Goal: Information Seeking & Learning: Learn about a topic

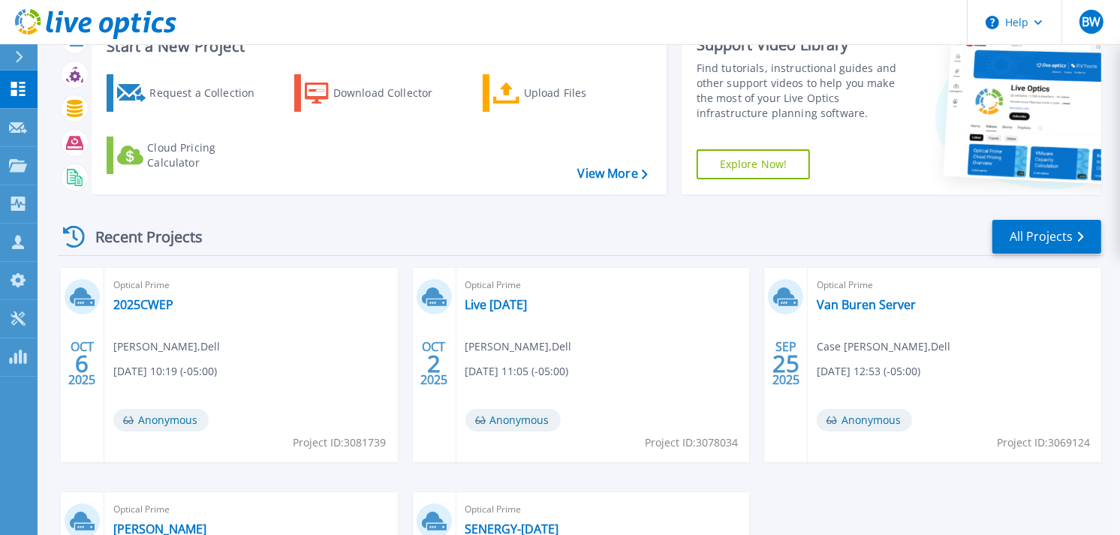
scroll to position [83, 0]
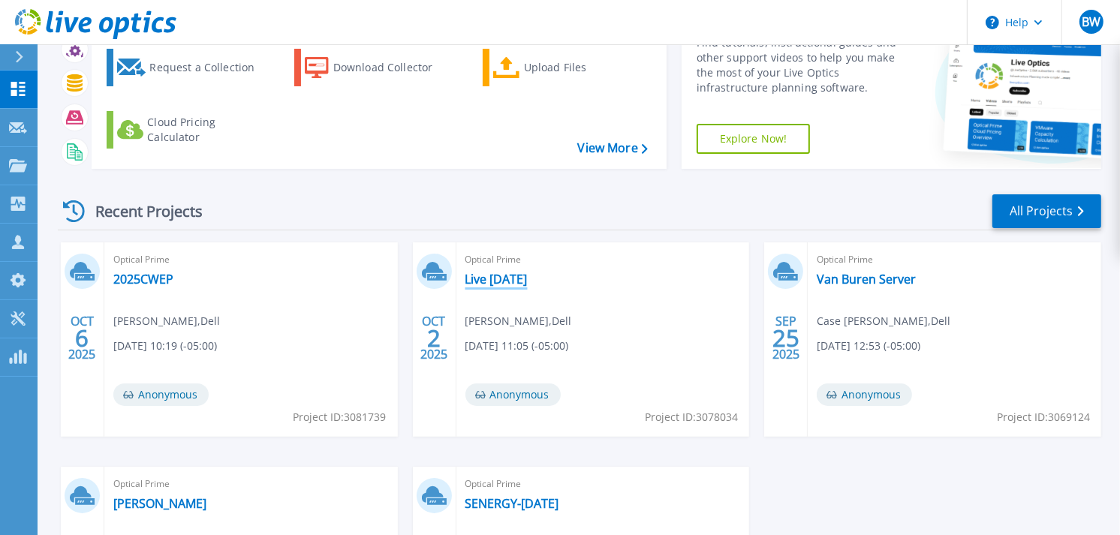
click at [502, 276] on link "Live 6-9-2025" at bounding box center [496, 279] width 62 height 15
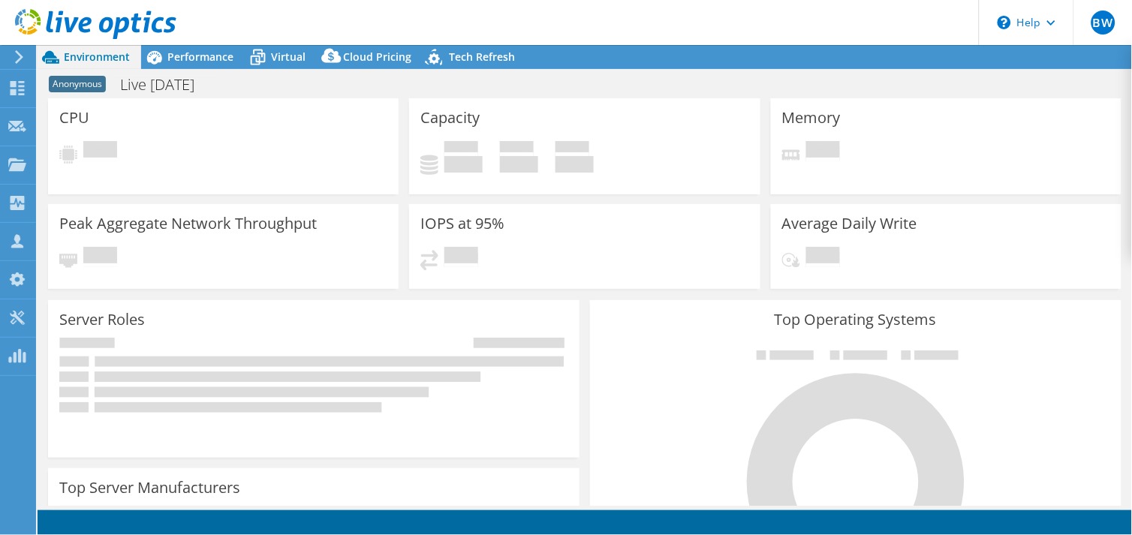
select select "USD"
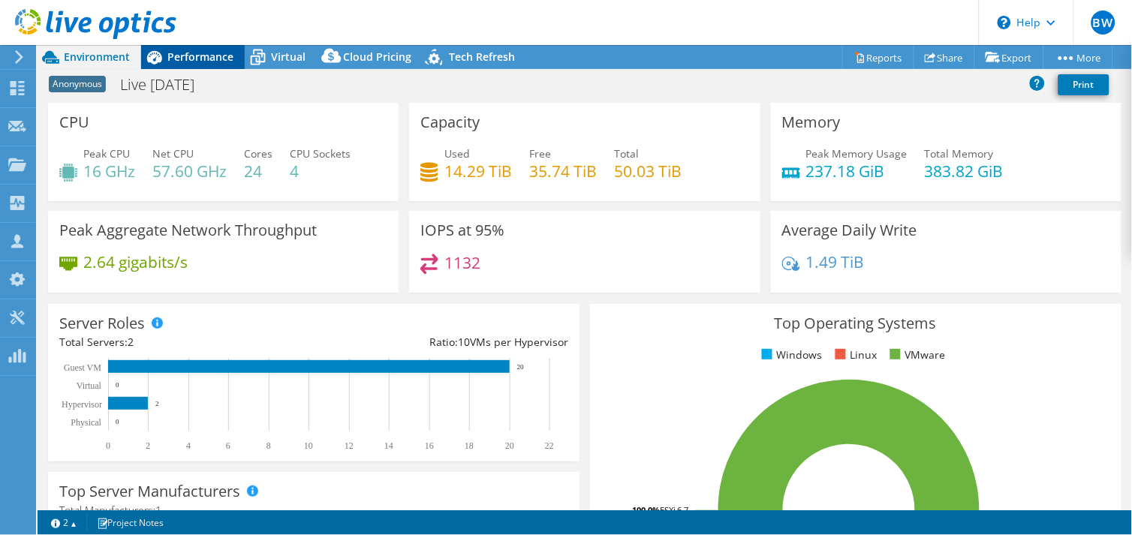
click at [174, 50] on span "Performance" at bounding box center [200, 57] width 66 height 14
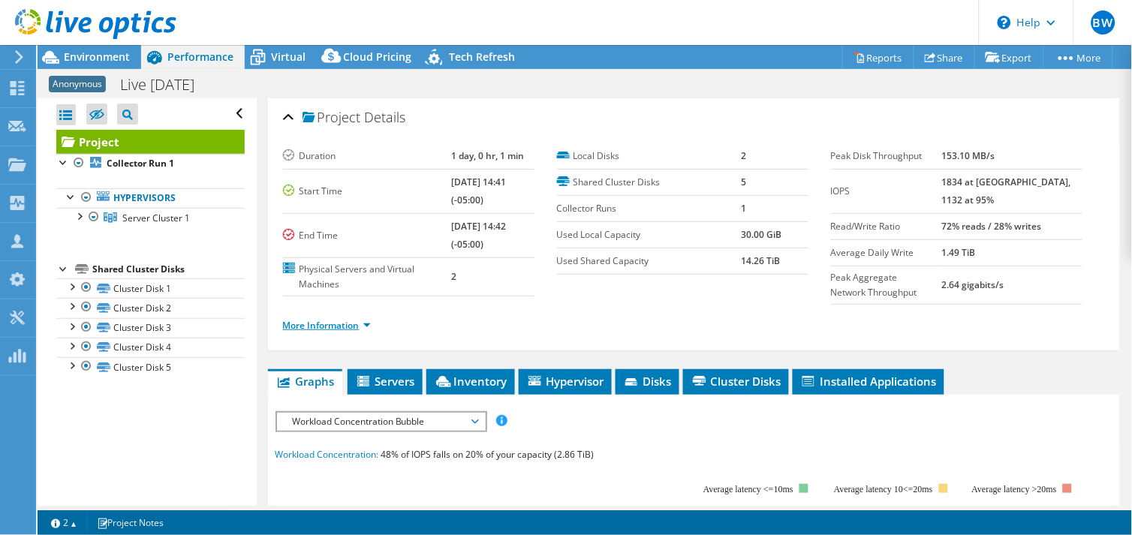
click at [355, 323] on link "More Information" at bounding box center [327, 325] width 88 height 13
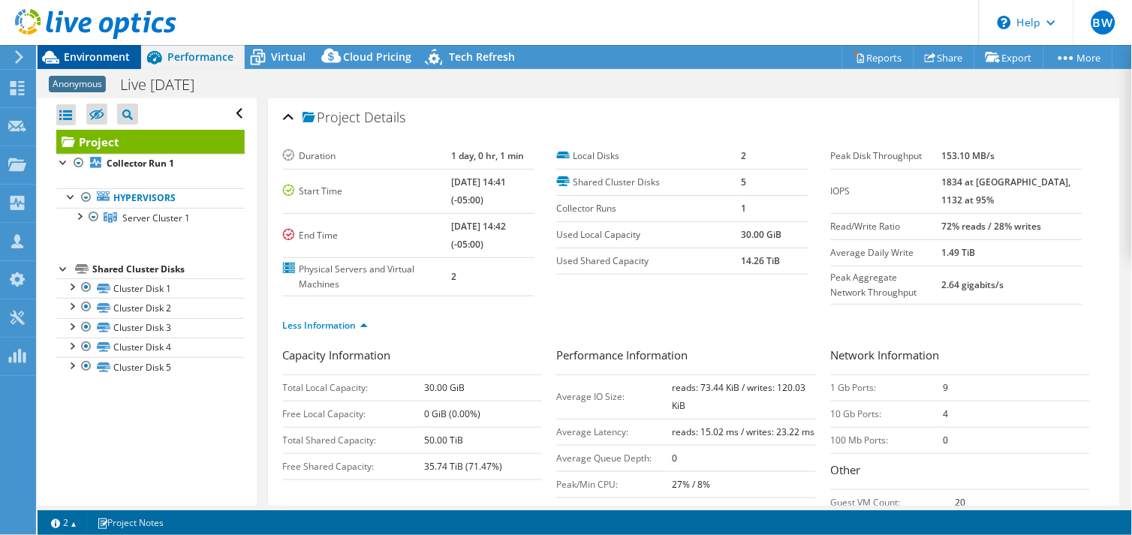
click at [104, 53] on span "Environment" at bounding box center [97, 57] width 66 height 14
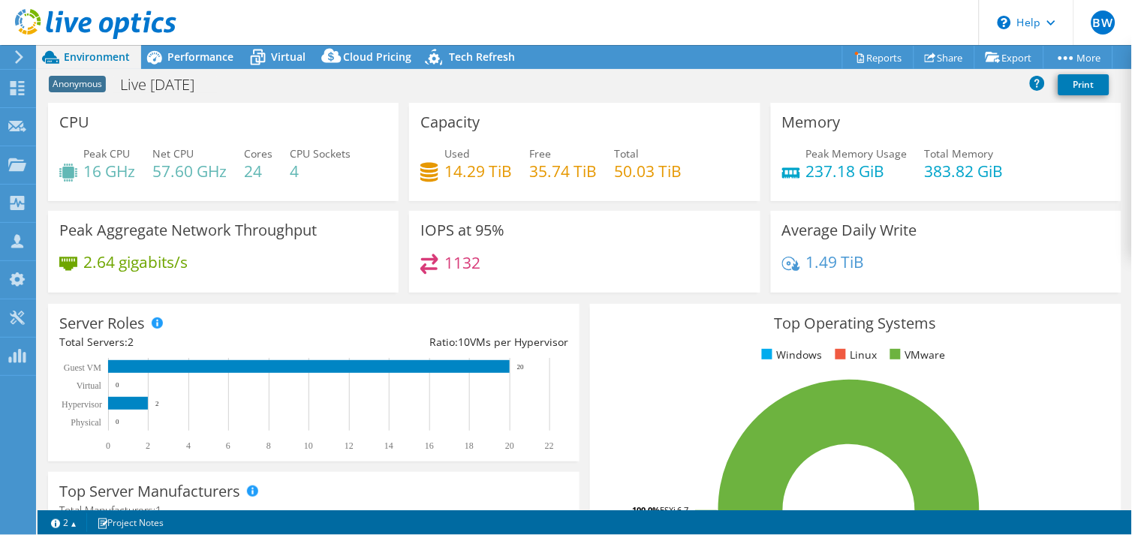
scroll to position [333, 0]
click at [696, 294] on div "IOPS at 95% 1132" at bounding box center [584, 257] width 361 height 92
click at [200, 55] on span "Performance" at bounding box center [200, 57] width 66 height 14
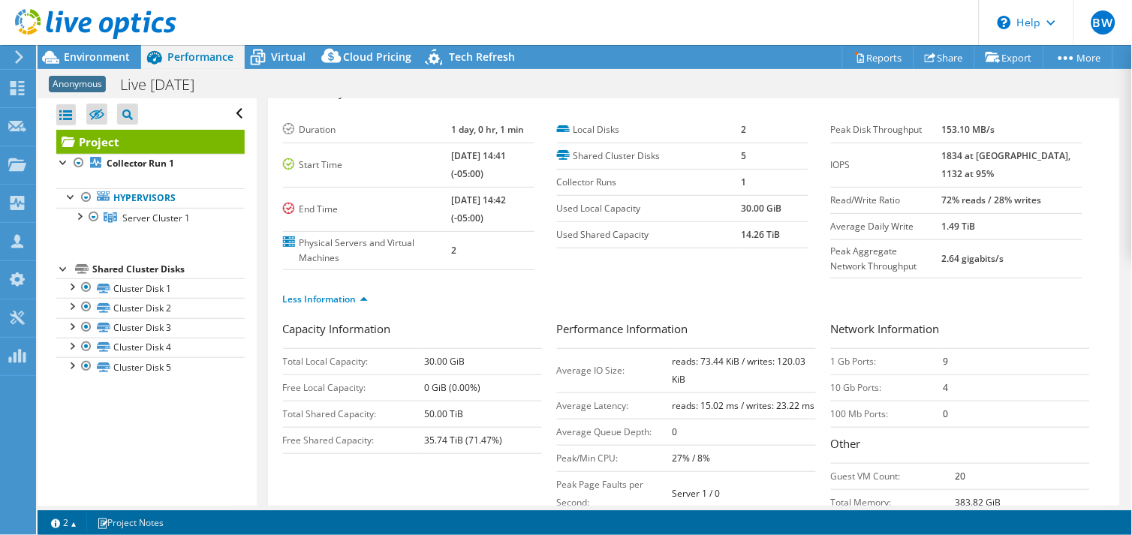
scroll to position [0, 0]
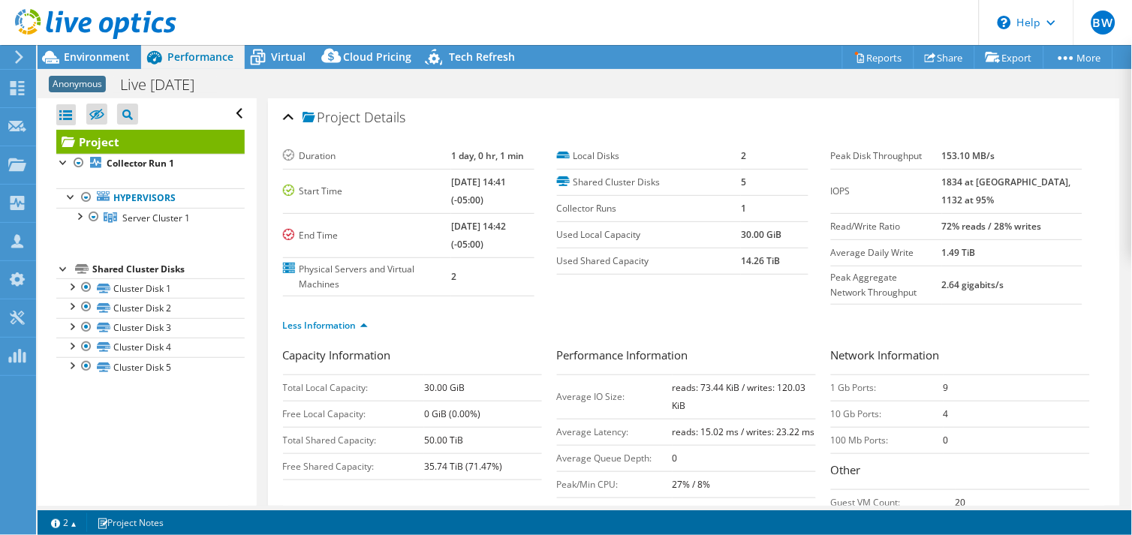
click at [65, 48] on div at bounding box center [88, 25] width 176 height 50
click at [84, 53] on span "Environment" at bounding box center [97, 57] width 66 height 14
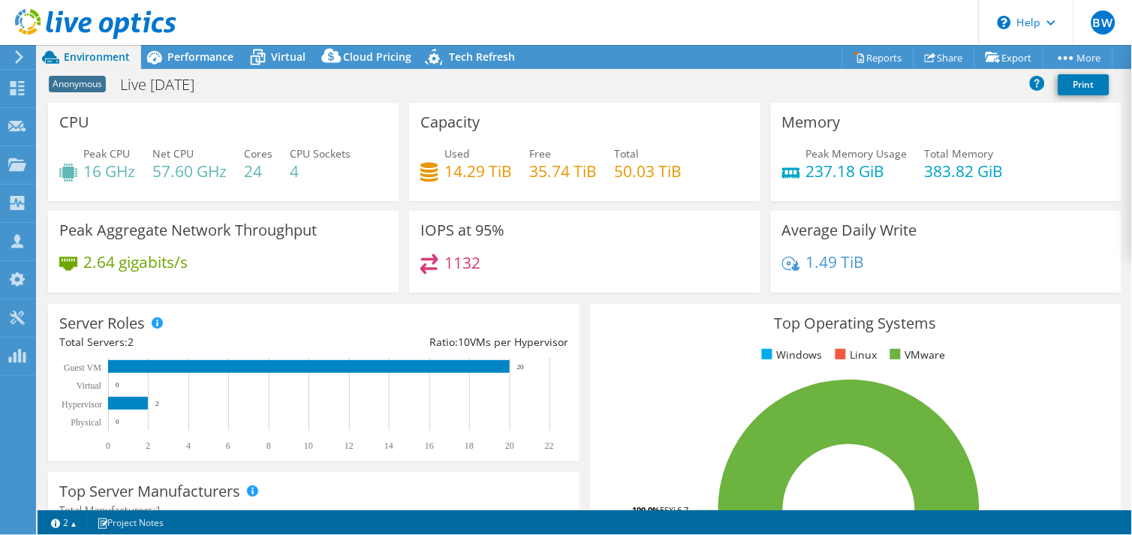
scroll to position [167, 0]
click at [351, 63] on span "Cloud Pricing" at bounding box center [377, 57] width 68 height 14
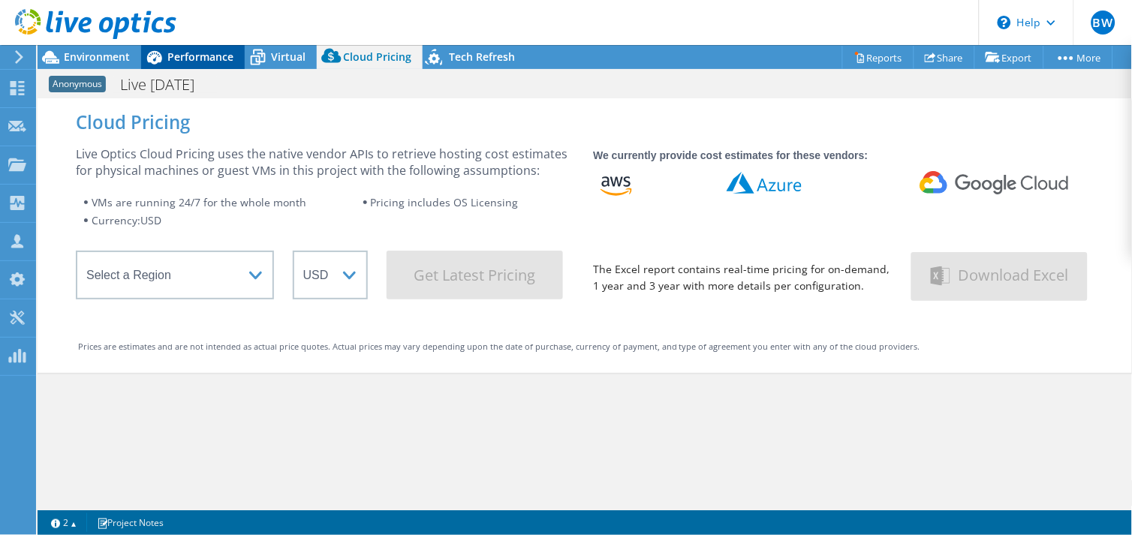
click at [215, 66] on div "Performance" at bounding box center [193, 57] width 104 height 24
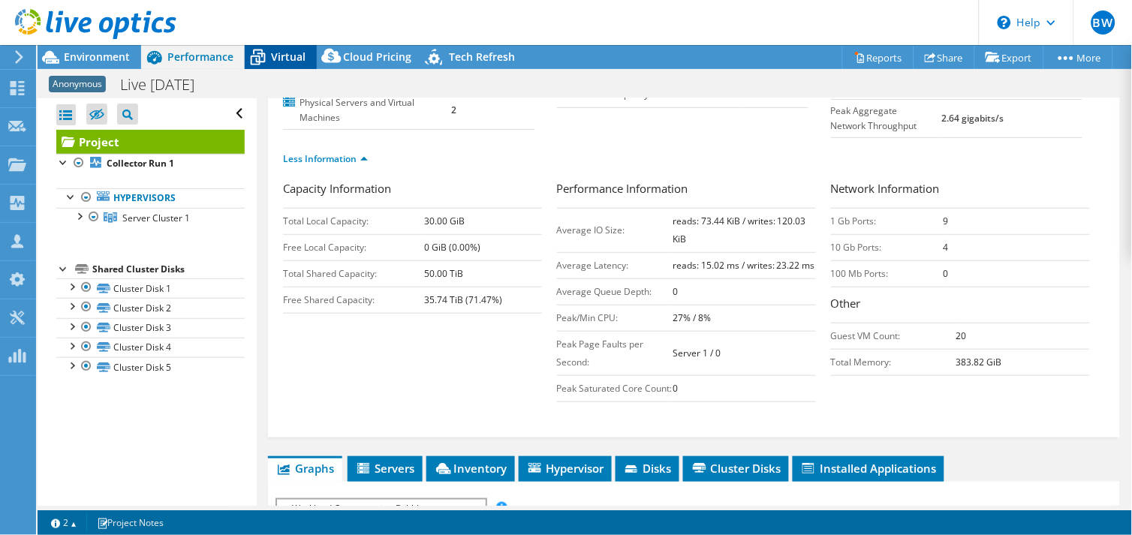
click at [301, 60] on span "Virtual" at bounding box center [288, 57] width 35 height 14
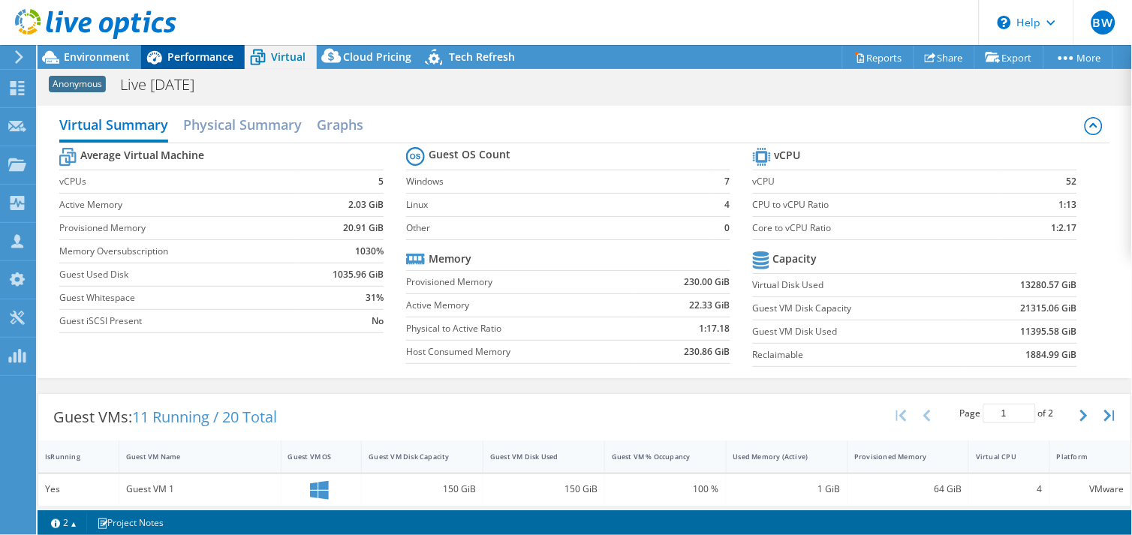
click at [183, 59] on span "Performance" at bounding box center [200, 57] width 66 height 14
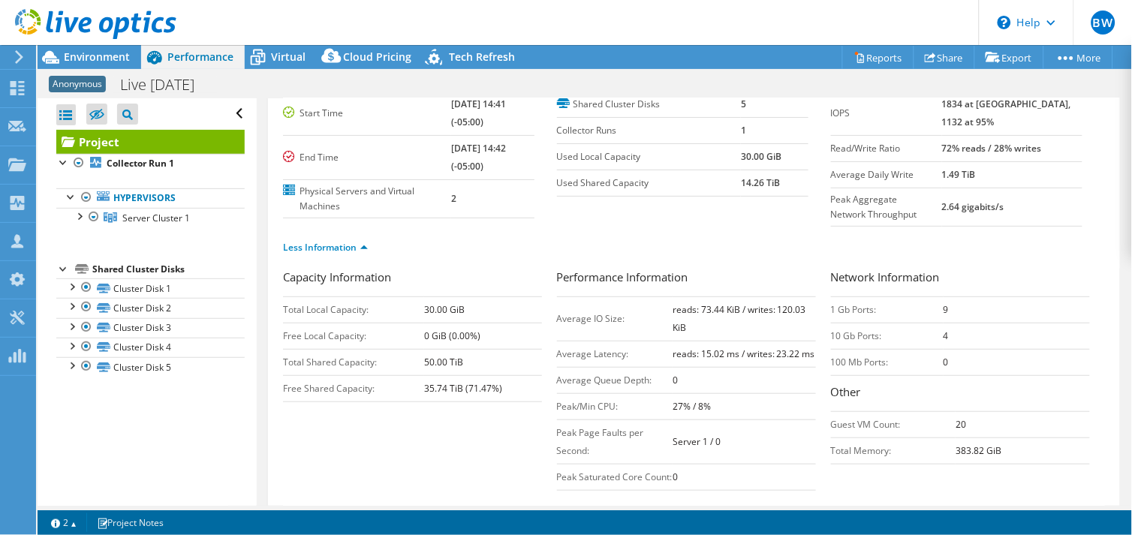
scroll to position [0, 0]
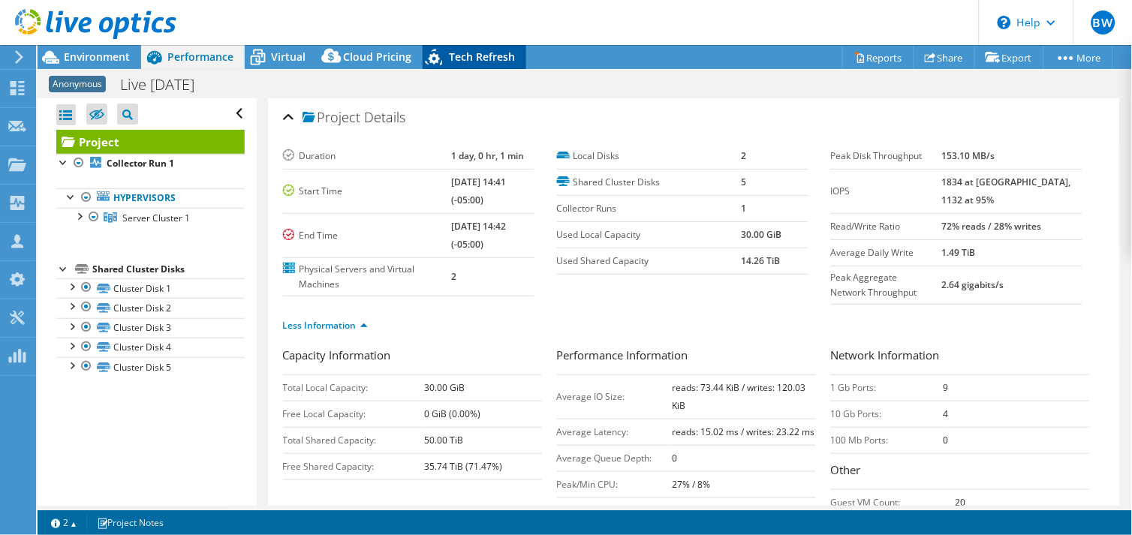
click at [488, 54] on span "Tech Refresh" at bounding box center [482, 57] width 66 height 14
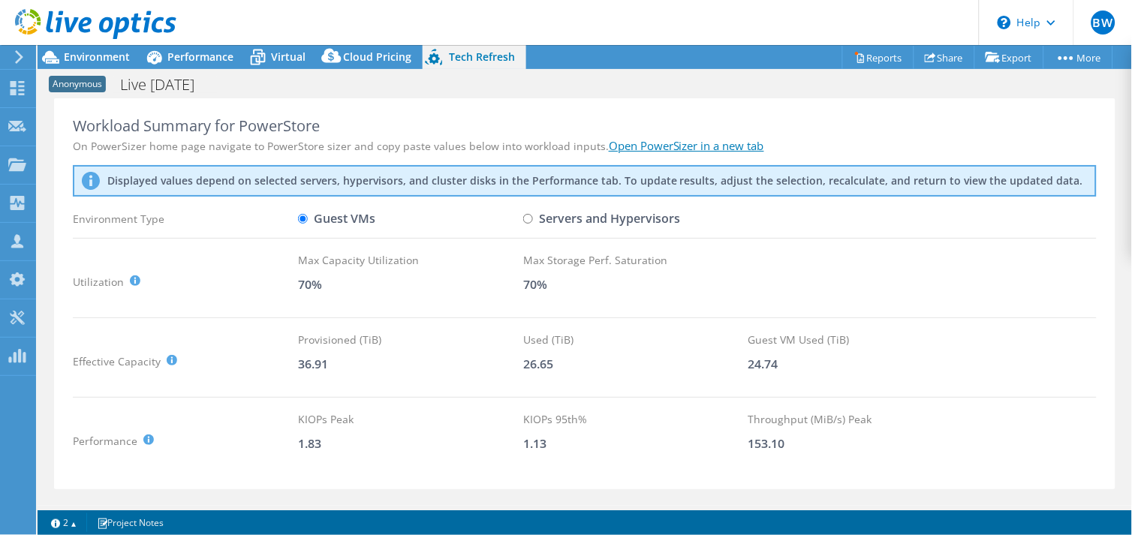
click at [533, 218] on label "Servers and Hypervisors" at bounding box center [601, 219] width 157 height 26
click at [533, 218] on input "Servers and Hypervisors" at bounding box center [528, 219] width 10 height 10
radio input "true"
click at [329, 219] on label "Guest VMs" at bounding box center [336, 219] width 77 height 26
click at [308, 219] on input "Guest VMs" at bounding box center [303, 219] width 10 height 10
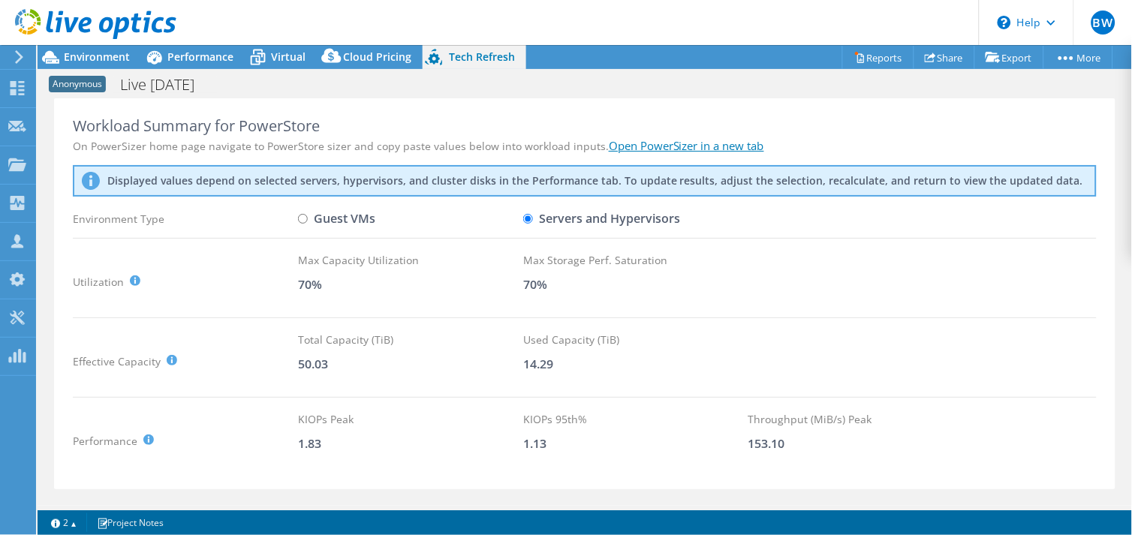
radio input "true"
click at [566, 220] on label "Servers and Hypervisors" at bounding box center [601, 219] width 157 height 26
click at [533, 220] on input "Servers and Hypervisors" at bounding box center [528, 219] width 10 height 10
radio input "true"
click at [353, 221] on label "Guest VMs" at bounding box center [336, 219] width 77 height 26
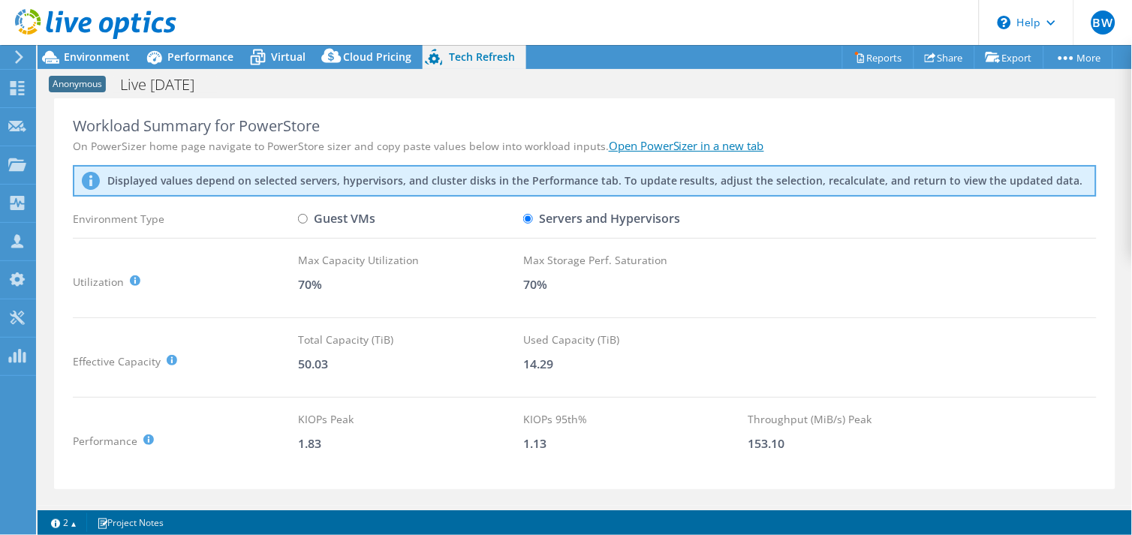
click at [308, 221] on input "Guest VMs" at bounding box center [303, 219] width 10 height 10
radio input "true"
radio input "false"
click at [94, 50] on span "Environment" at bounding box center [97, 57] width 66 height 14
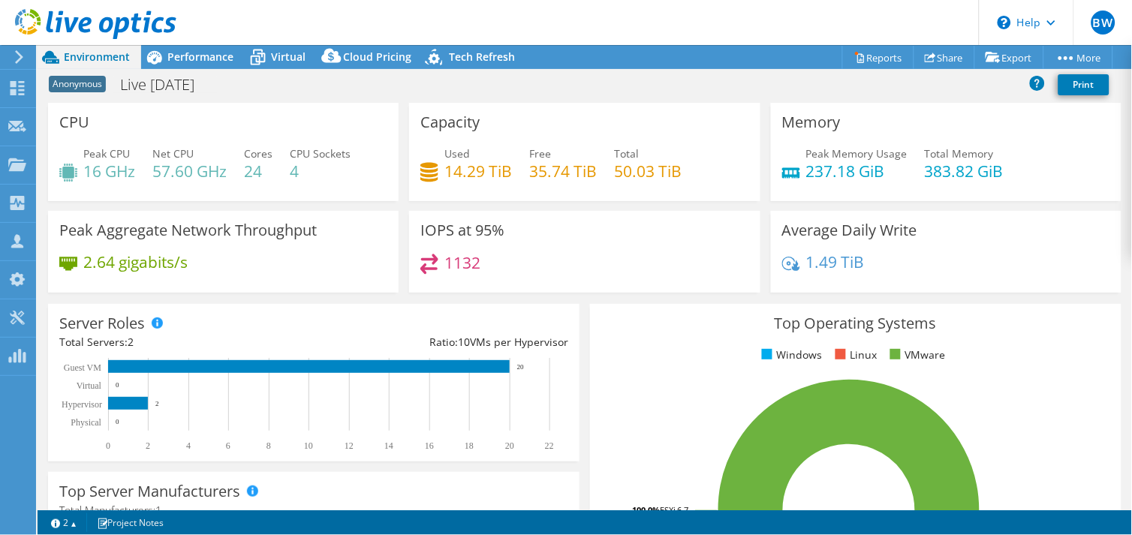
scroll to position [500, 0]
click at [596, 301] on div "Top Operating Systems Windows Linux VMware 100.0% ESXi 6.7" at bounding box center [856, 484] width 542 height 370
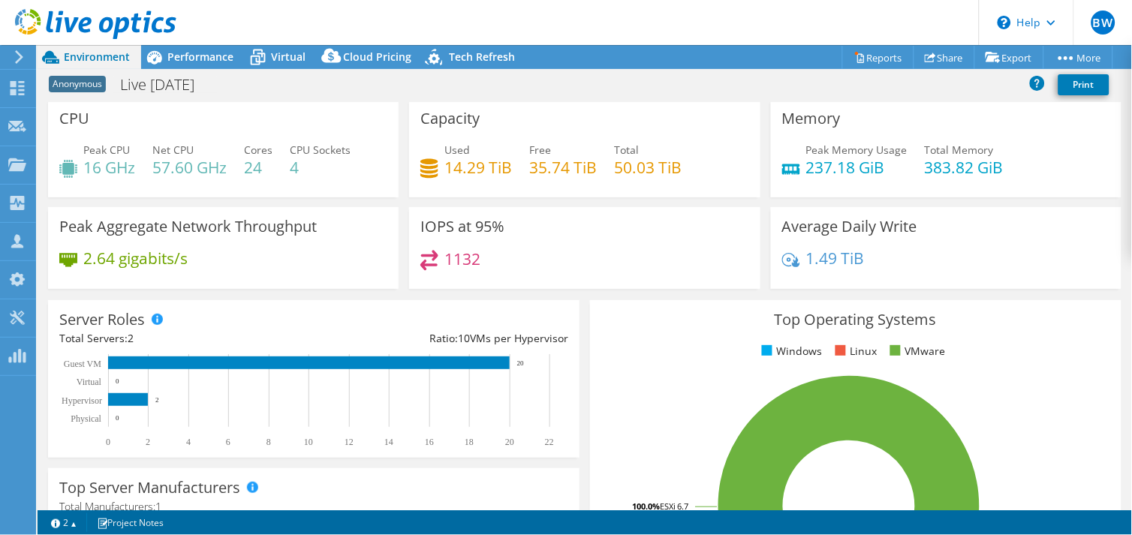
scroll to position [0, 0]
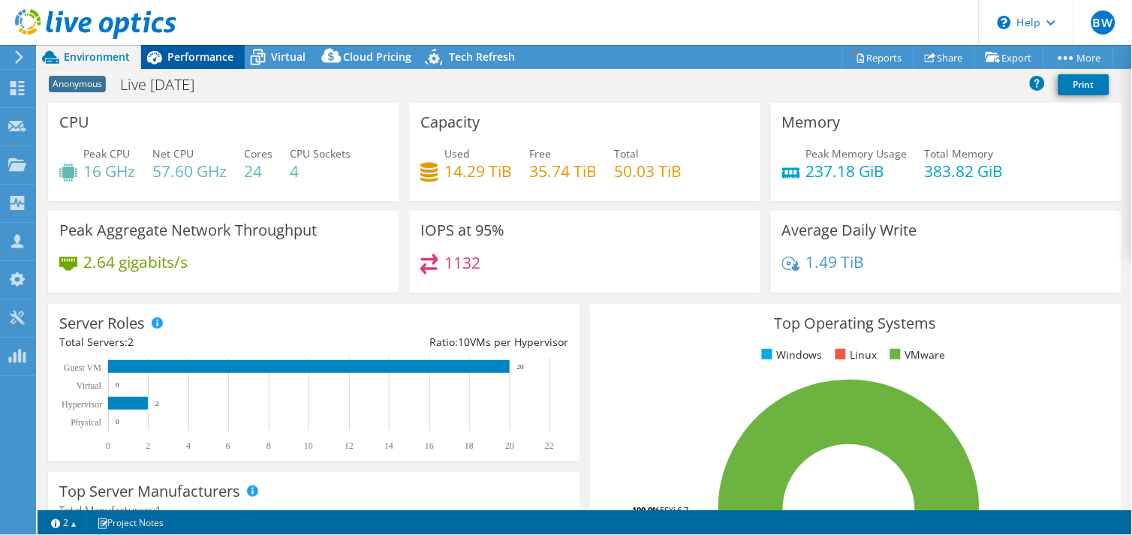
click at [186, 53] on span "Performance" at bounding box center [200, 57] width 66 height 14
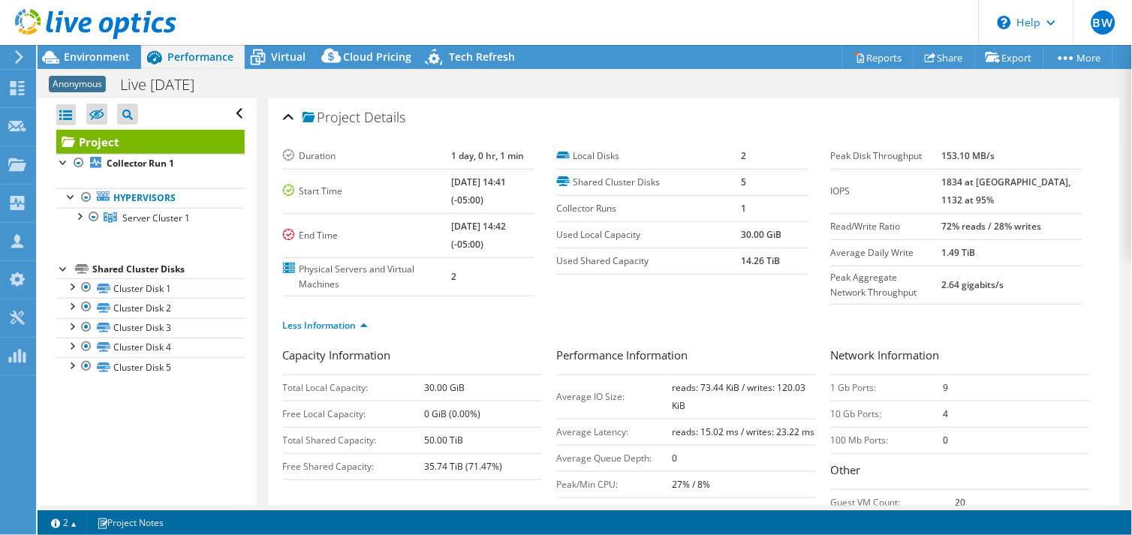
drag, startPoint x: 980, startPoint y: 180, endPoint x: 1003, endPoint y: 183, distance: 23.5
click at [1003, 183] on tr "IOPS 1834 at [GEOGRAPHIC_DATA], 1132 at 95%" at bounding box center [957, 191] width 252 height 44
drag, startPoint x: 1003, startPoint y: 183, endPoint x: 1011, endPoint y: 189, distance: 10.2
click at [1011, 189] on td "1834 at [GEOGRAPHIC_DATA], 1132 at 95%" at bounding box center [1012, 191] width 140 height 44
click at [103, 53] on span "Environment" at bounding box center [97, 57] width 66 height 14
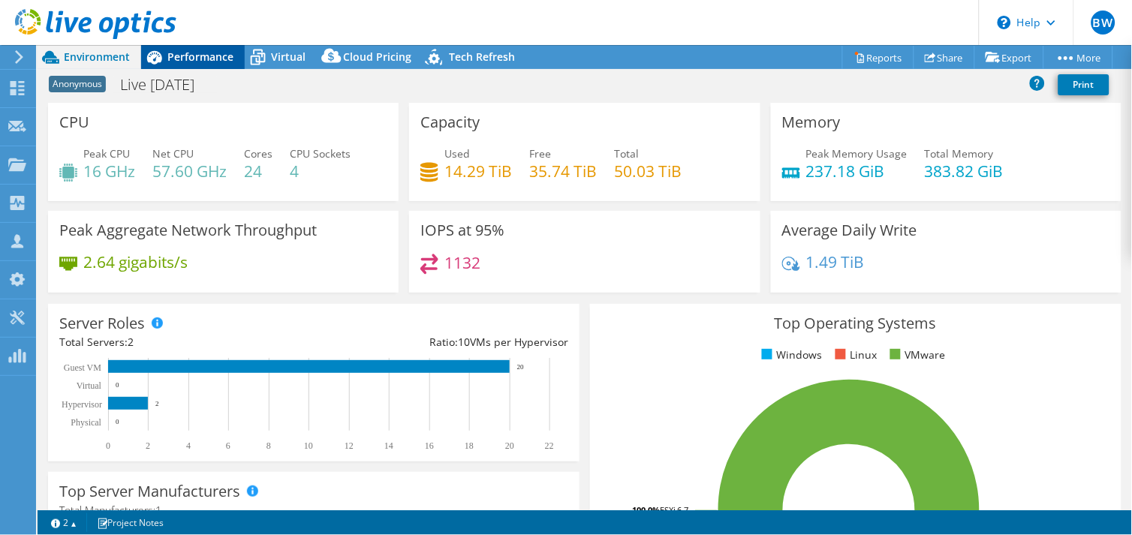
click at [206, 53] on span "Performance" at bounding box center [200, 57] width 66 height 14
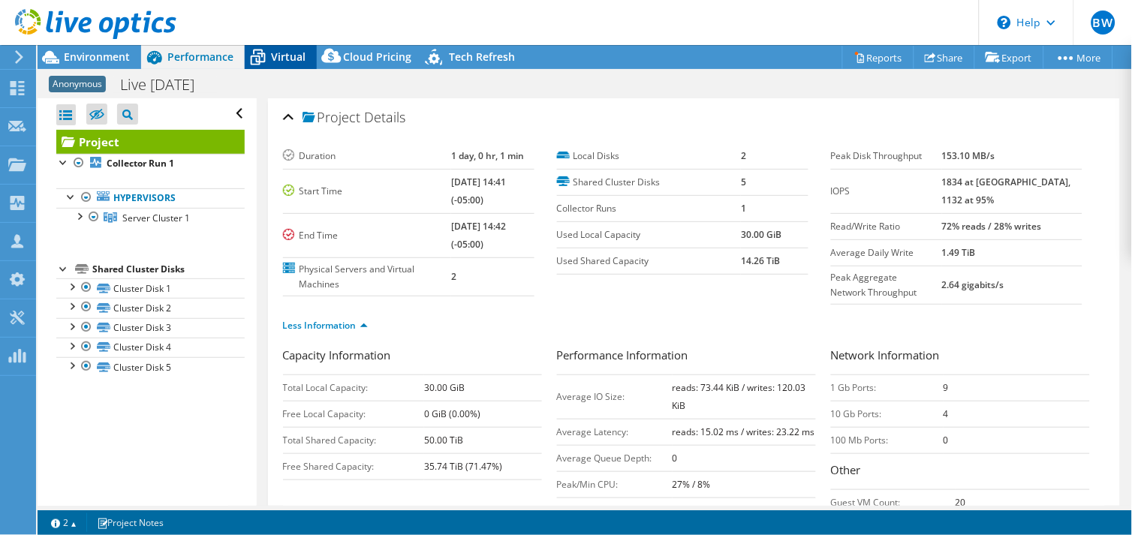
click at [293, 55] on span "Virtual" at bounding box center [288, 57] width 35 height 14
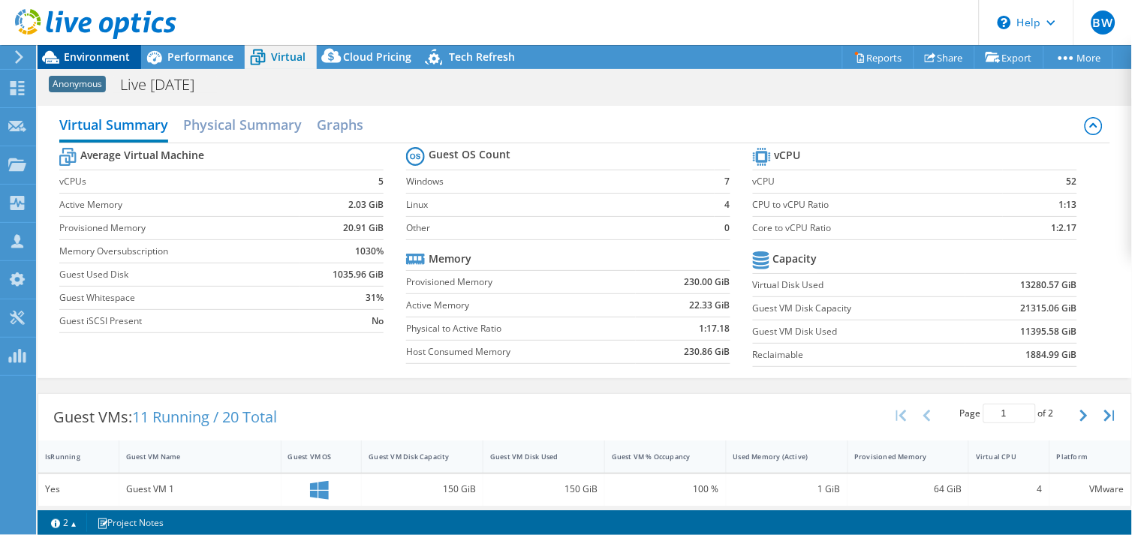
click at [92, 55] on span "Environment" at bounding box center [97, 57] width 66 height 14
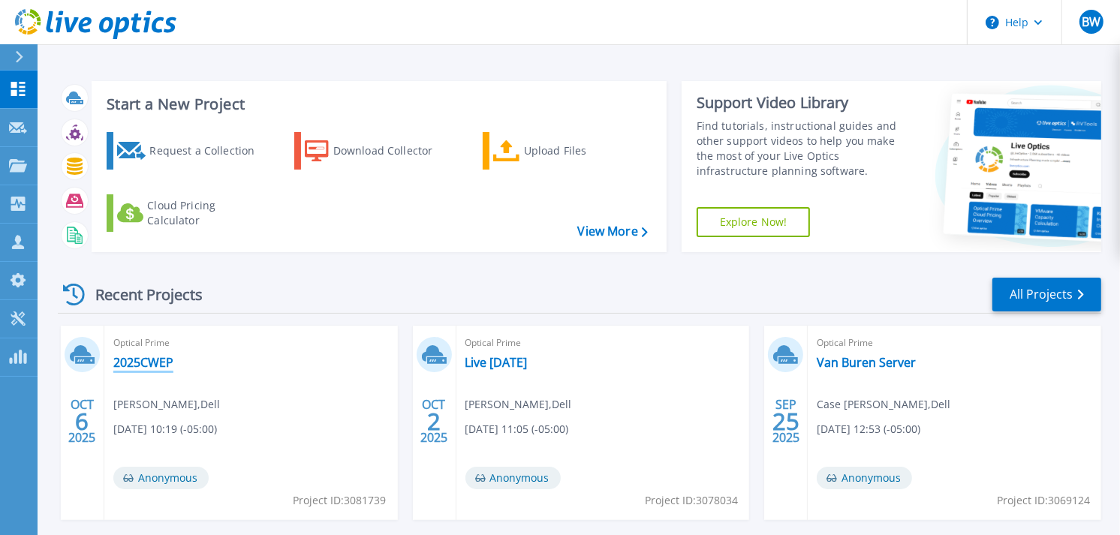
click at [154, 366] on link "2025CWEP" at bounding box center [143, 362] width 60 height 15
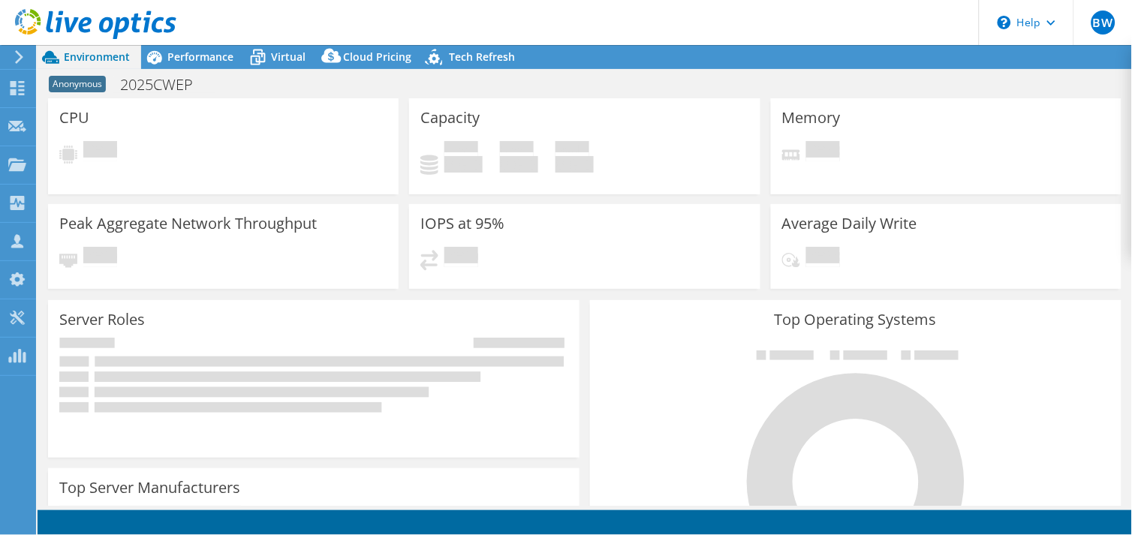
select select "USD"
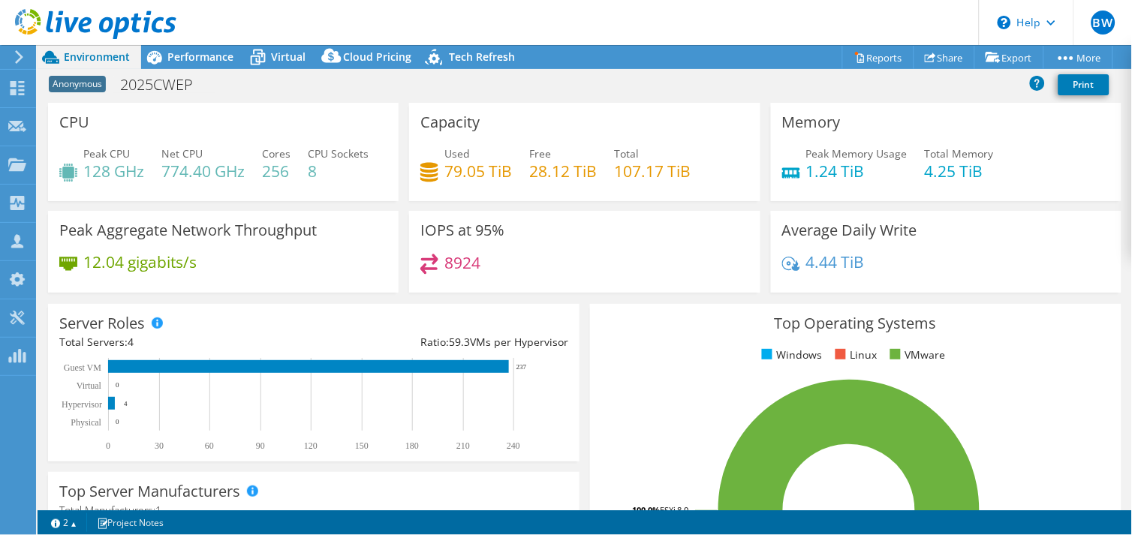
click at [170, 47] on div at bounding box center [88, 25] width 176 height 50
click at [181, 53] on span "Performance" at bounding box center [200, 57] width 66 height 14
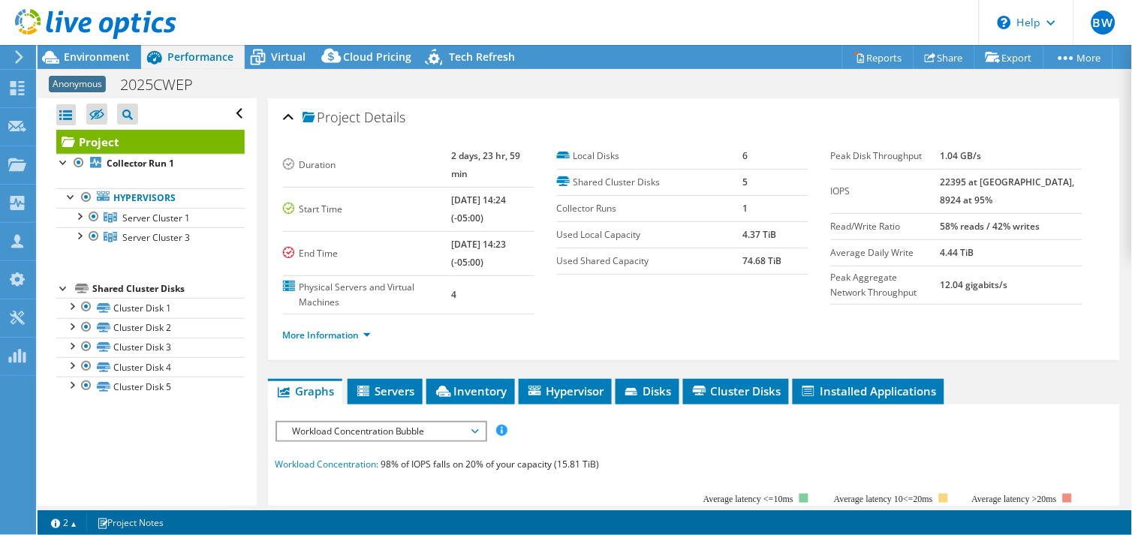
drag, startPoint x: 962, startPoint y: 183, endPoint x: 1006, endPoint y: 183, distance: 44.3
click at [1006, 183] on tr "IOPS 22395 at Peak, 8924 at 95%" at bounding box center [957, 191] width 252 height 44
drag, startPoint x: 1006, startPoint y: 183, endPoint x: 986, endPoint y: 201, distance: 26.6
click at [1000, 205] on td "22395 at Peak, 8924 at 95%" at bounding box center [1012, 191] width 142 height 44
drag, startPoint x: 985, startPoint y: 201, endPoint x: 918, endPoint y: 191, distance: 67.6
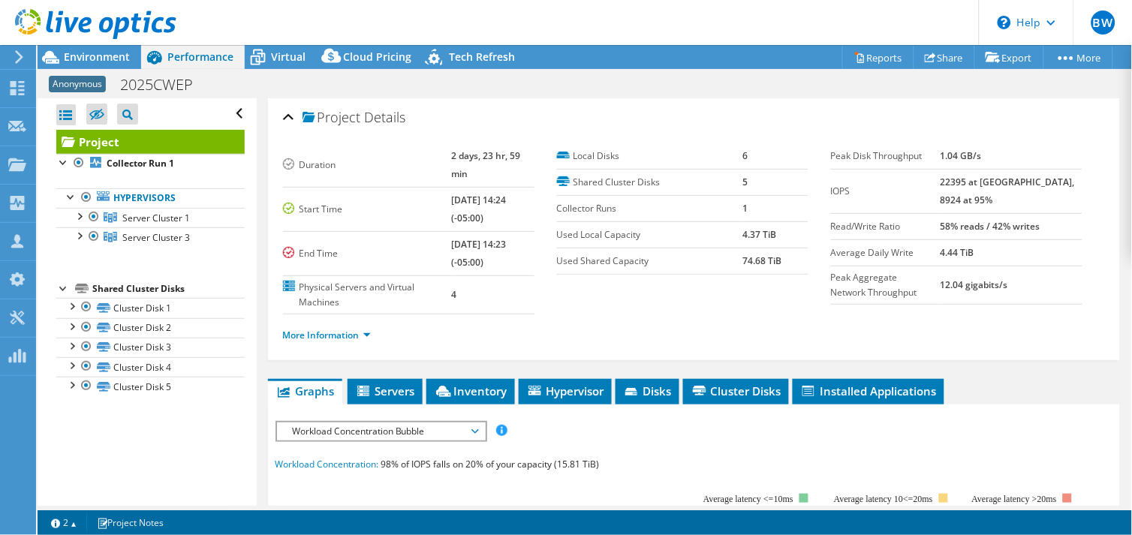
click at [918, 191] on tr "IOPS 22395 at Peak, 8924 at 95%" at bounding box center [957, 191] width 252 height 44
click at [916, 190] on label "IOPS" at bounding box center [886, 191] width 110 height 15
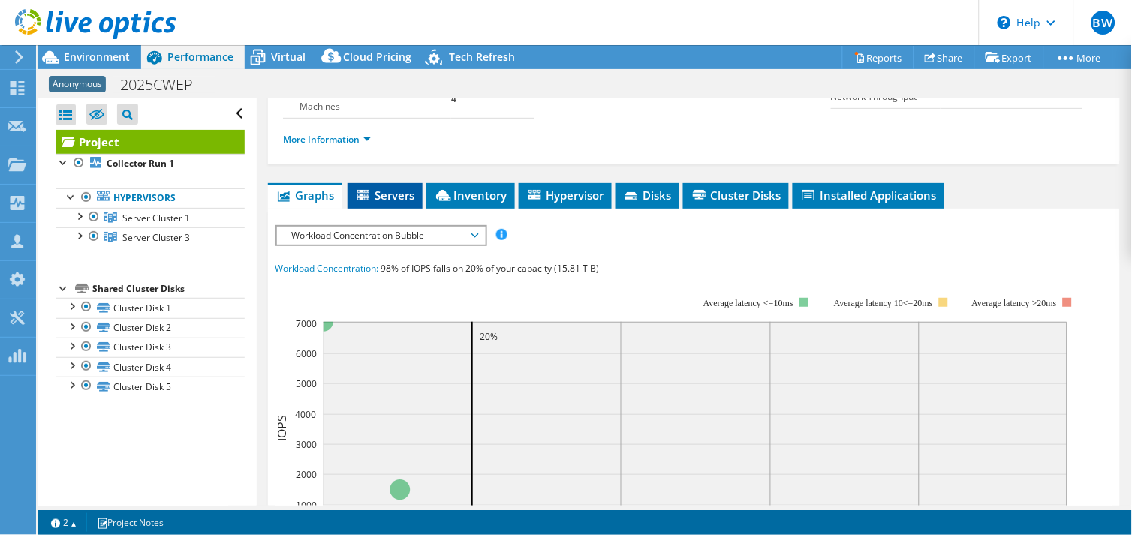
scroll to position [167, 0]
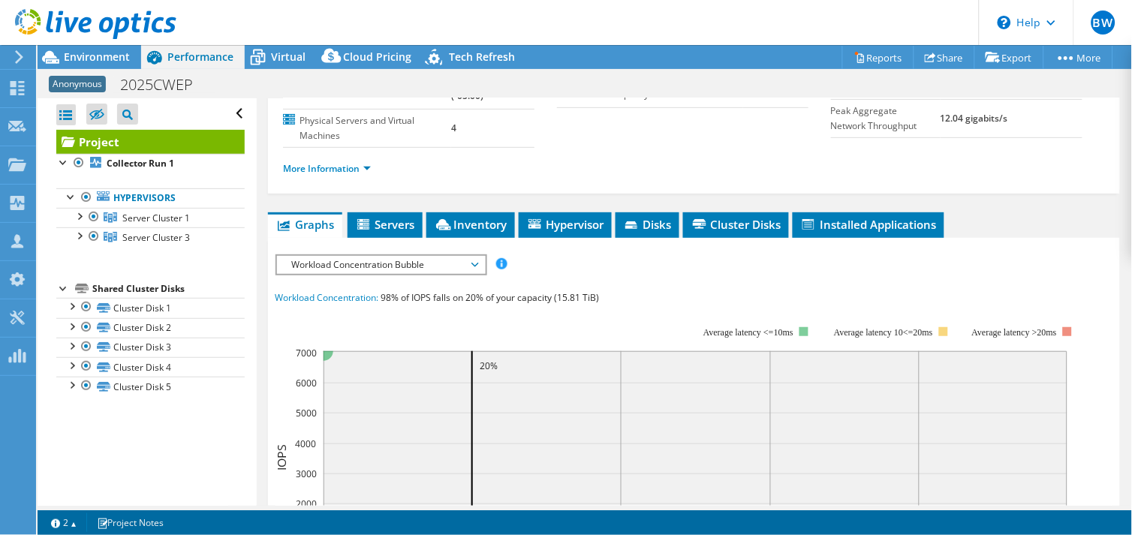
click at [476, 256] on span "Workload Concentration Bubble" at bounding box center [381, 265] width 193 height 18
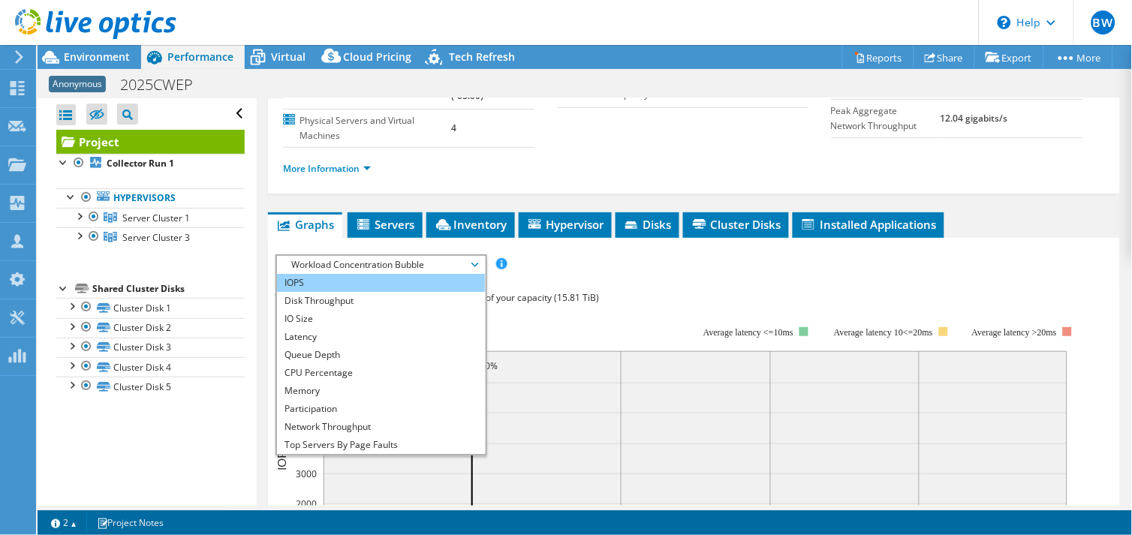
click at [330, 274] on li "IOPS" at bounding box center [381, 283] width 208 height 18
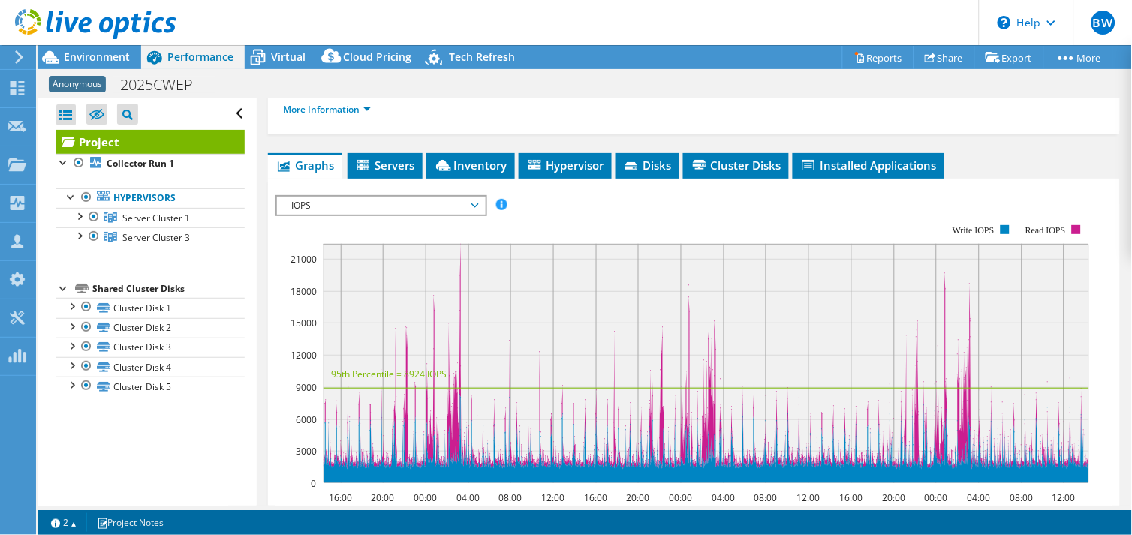
scroll to position [250, 0]
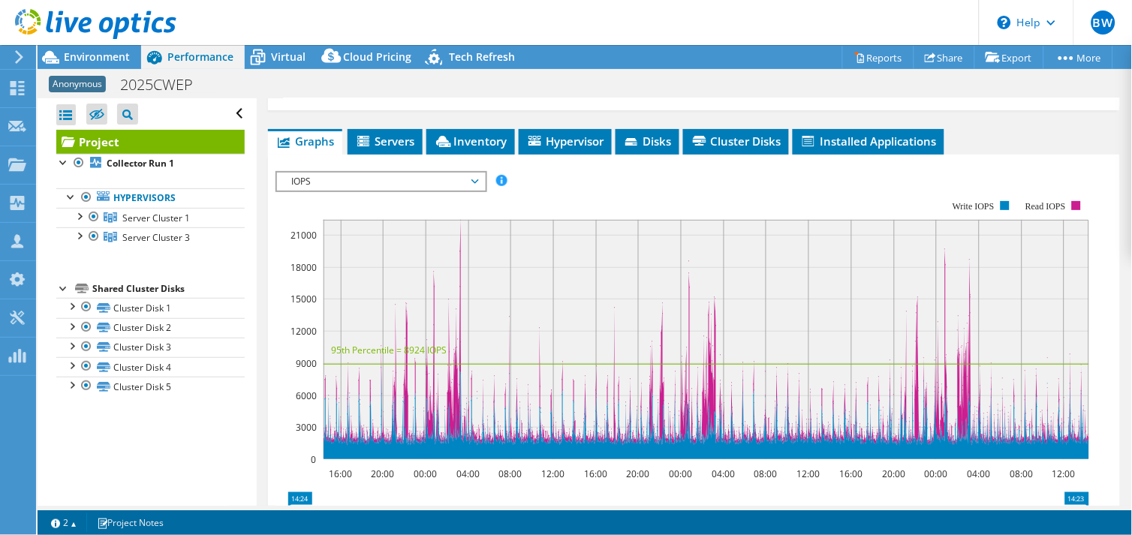
click at [459, 234] on rect at bounding box center [707, 339] width 766 height 239
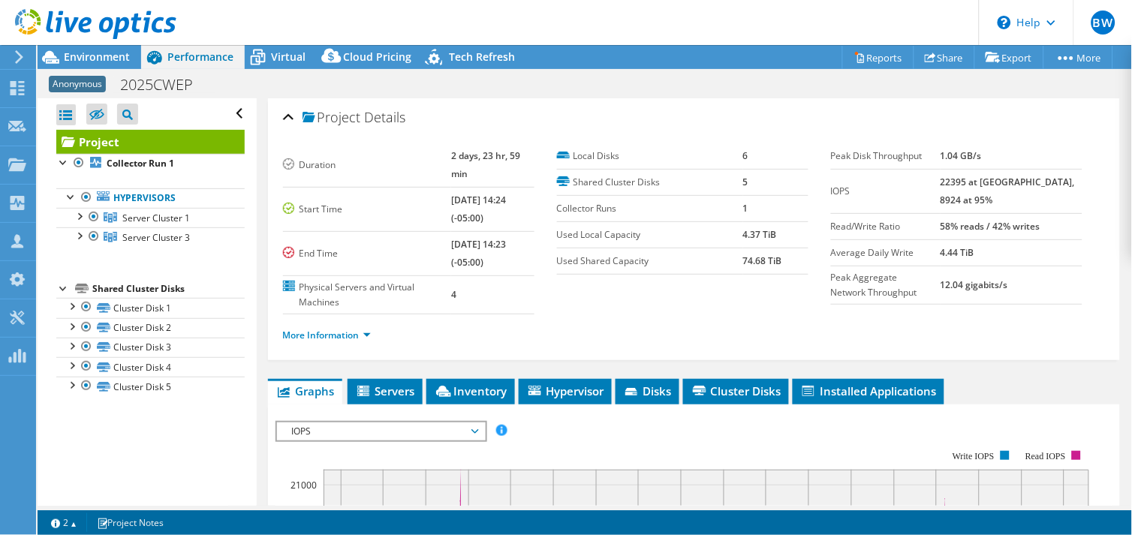
scroll to position [167, 0]
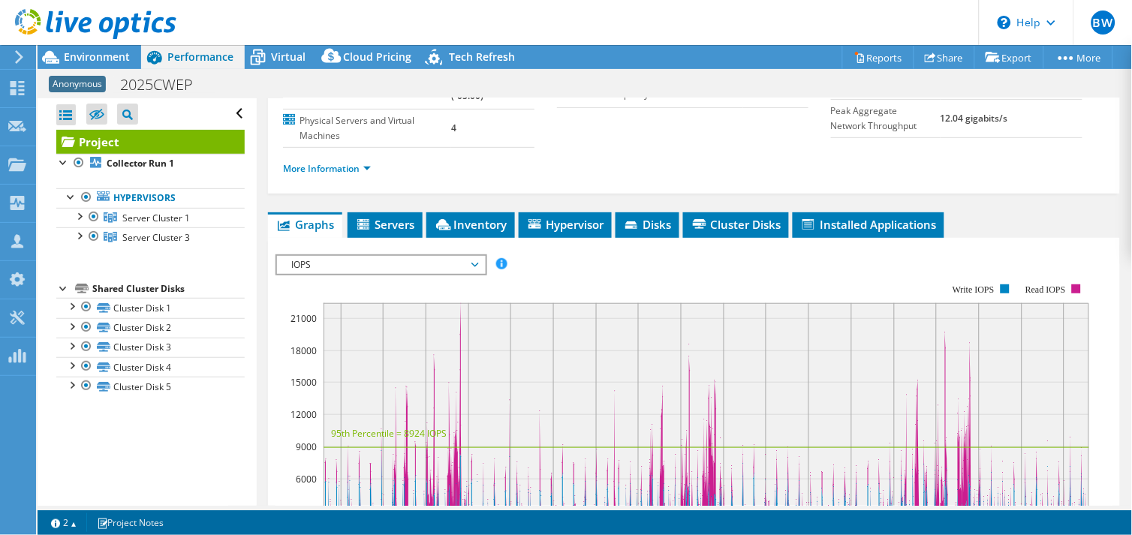
click at [65, 283] on div at bounding box center [63, 287] width 15 height 15
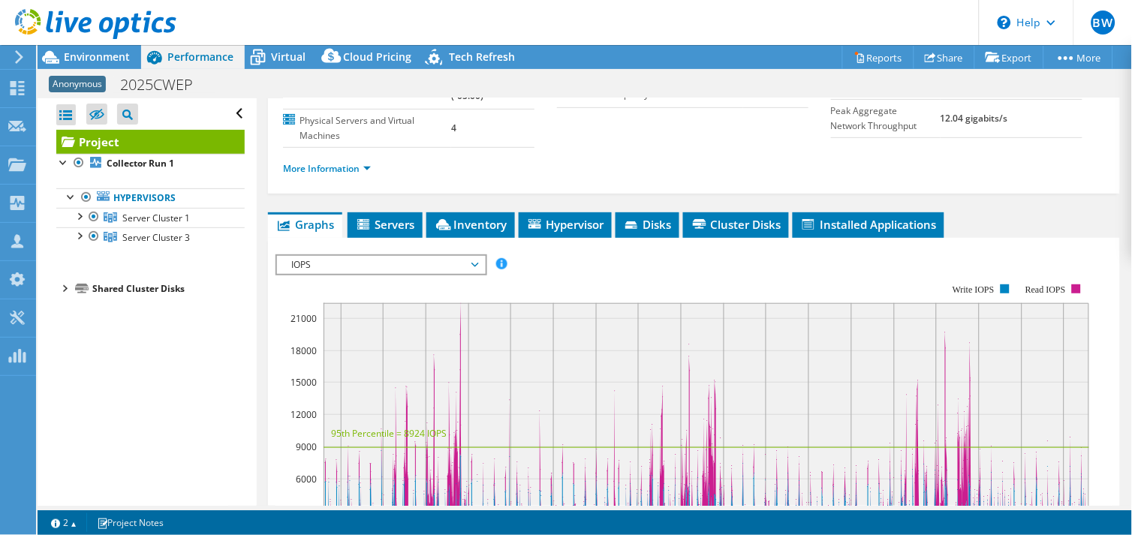
click at [65, 283] on div at bounding box center [63, 287] width 15 height 15
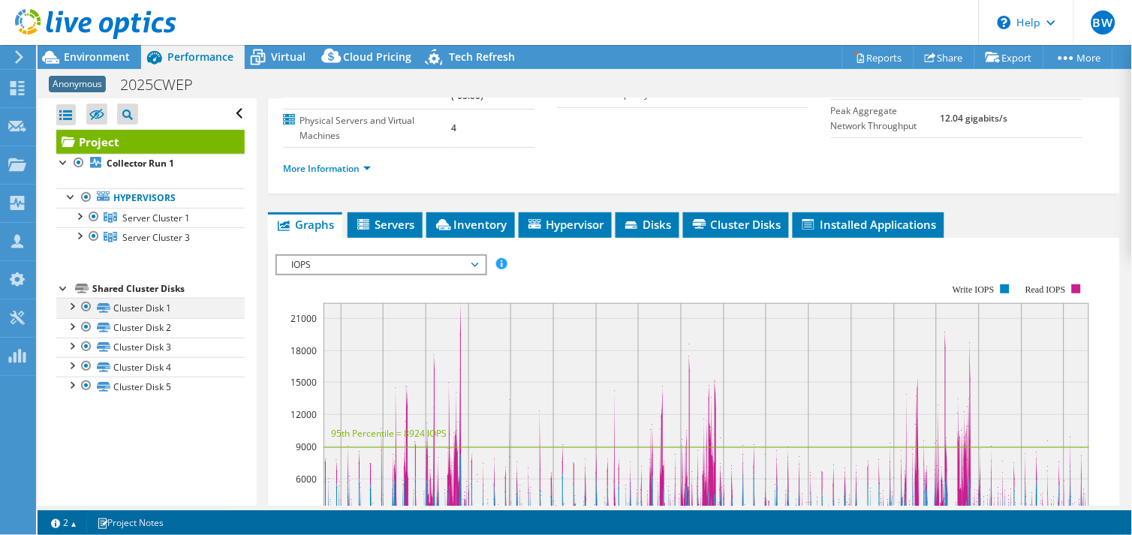
click at [69, 304] on div at bounding box center [71, 305] width 15 height 15
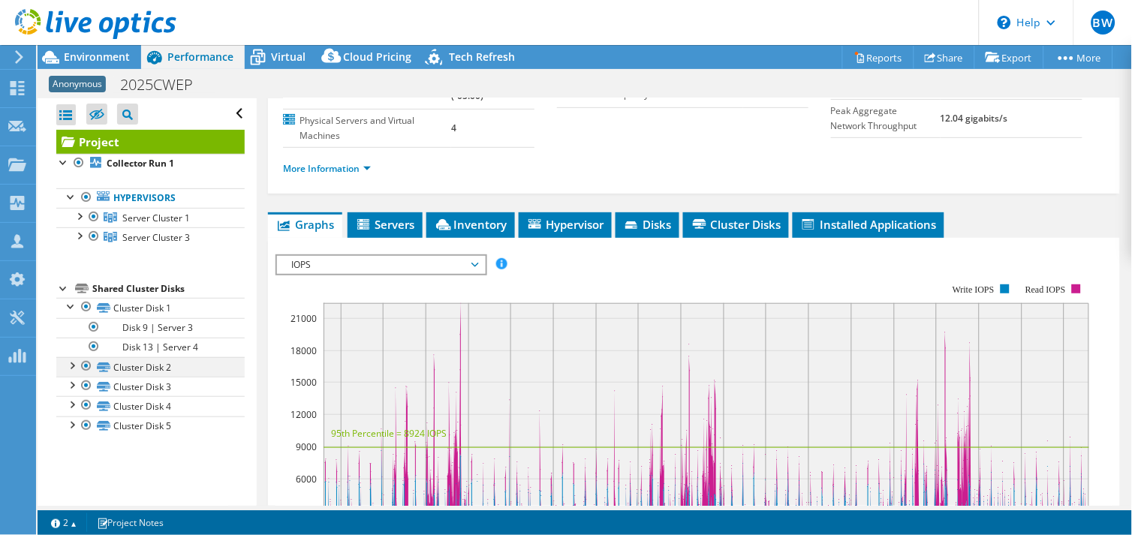
click at [77, 368] on li "Cluster Disk 2 Disk 10 | Server 3 Disk 14 | Server 4" at bounding box center [150, 367] width 188 height 20
click at [73, 365] on div at bounding box center [71, 364] width 15 height 15
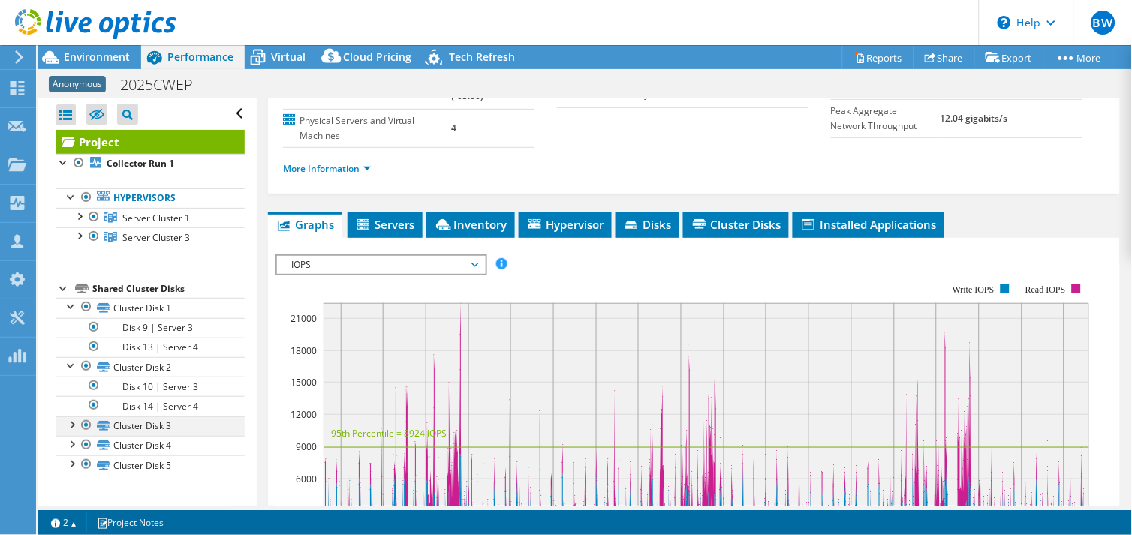
click at [69, 420] on div at bounding box center [71, 424] width 15 height 15
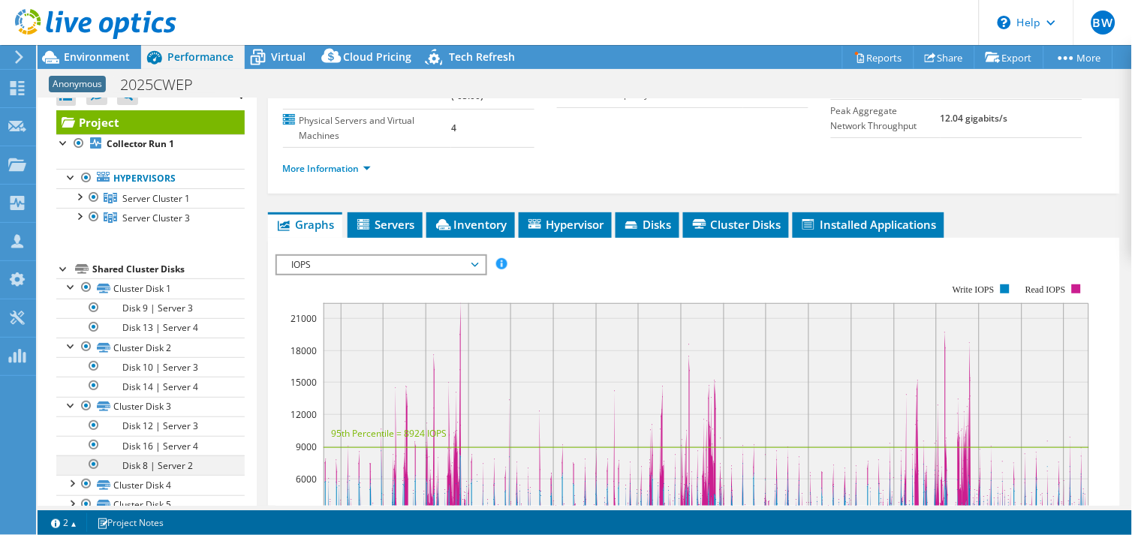
scroll to position [39, 0]
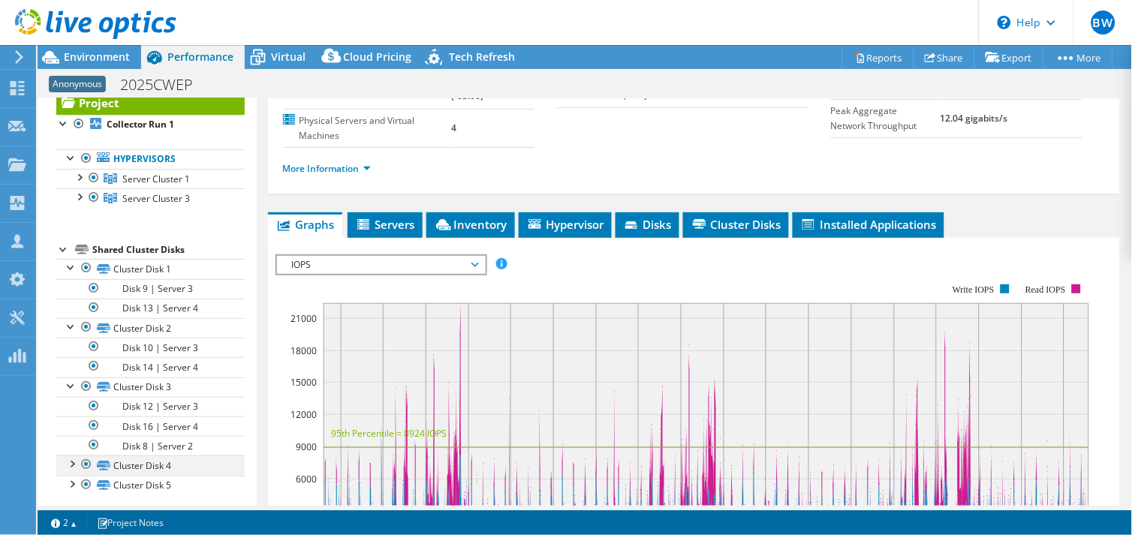
click at [71, 462] on div at bounding box center [71, 463] width 15 height 15
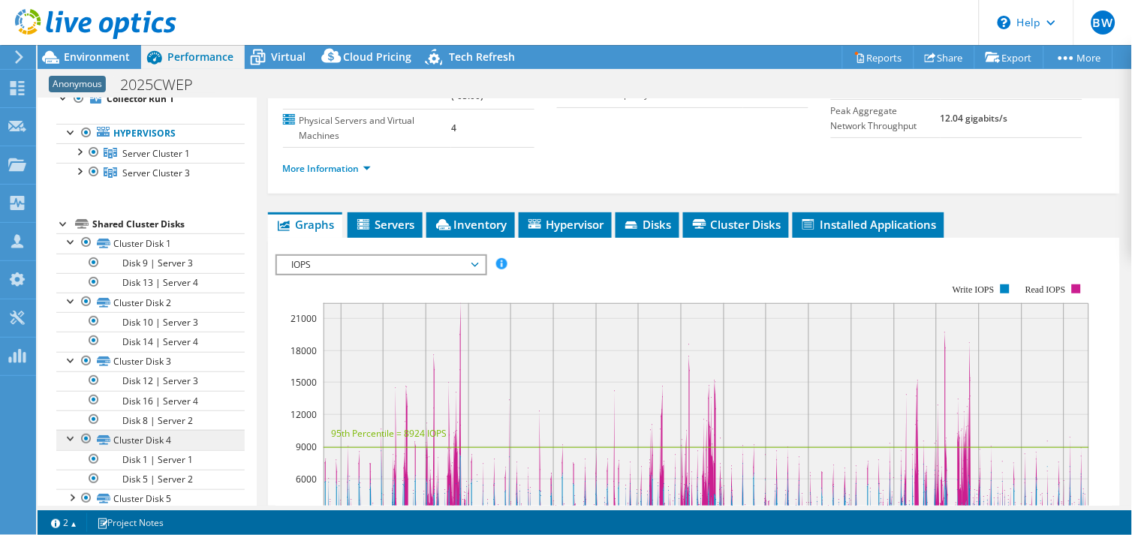
scroll to position [78, 0]
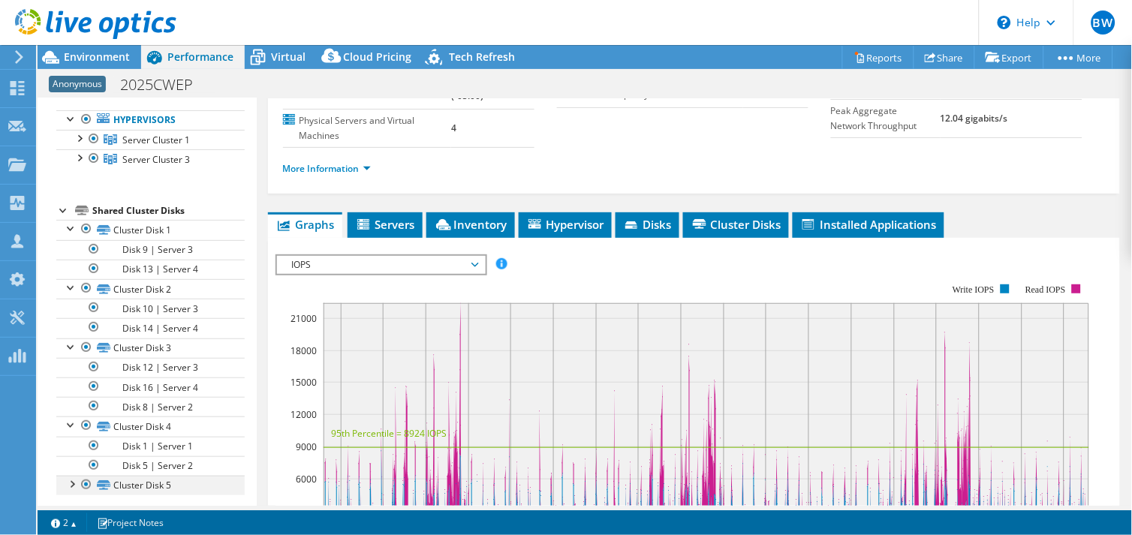
click at [73, 483] on div at bounding box center [71, 483] width 15 height 15
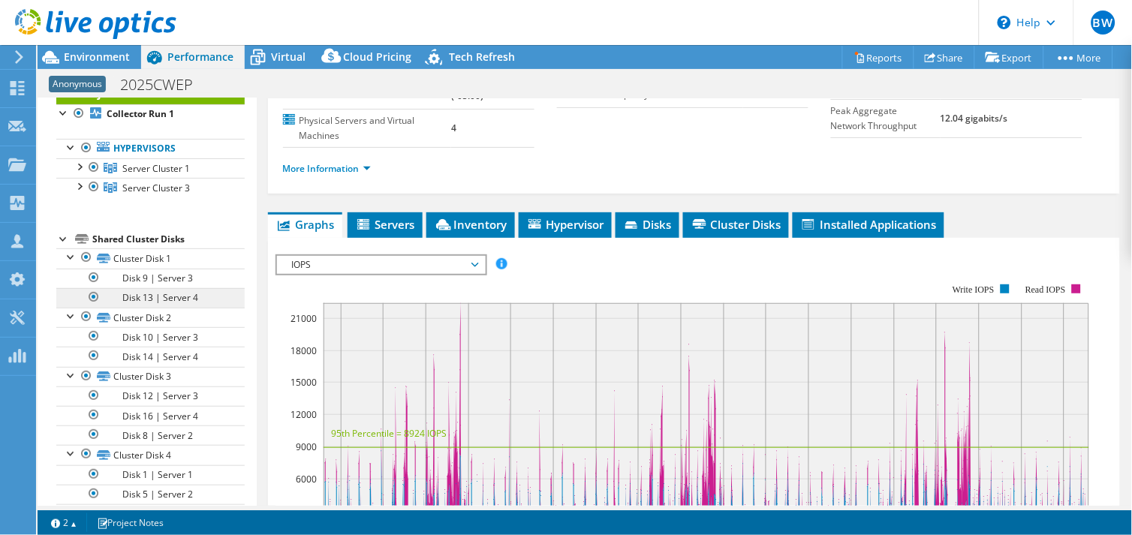
scroll to position [0, 0]
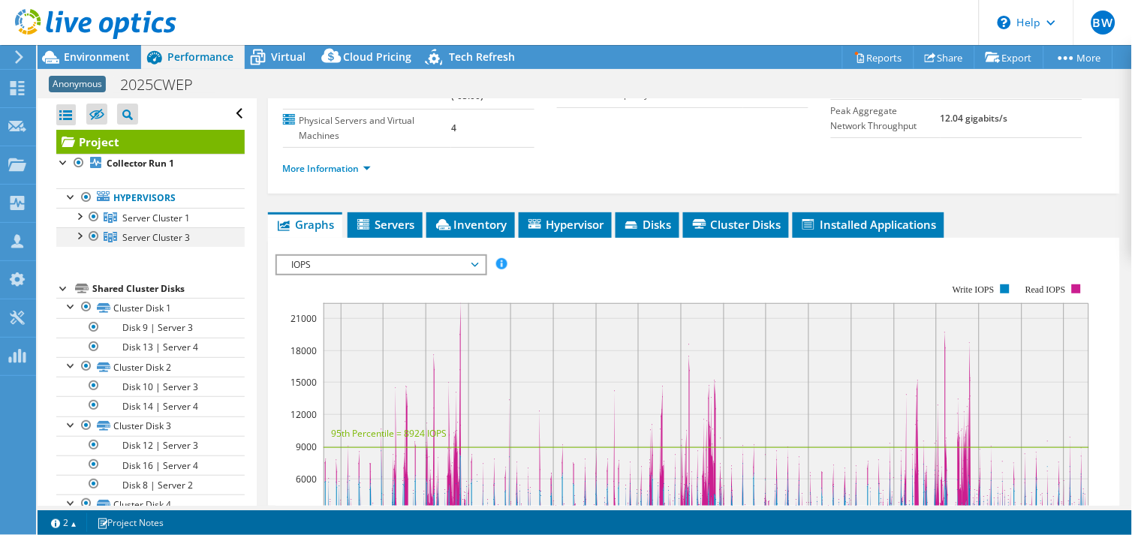
click at [83, 240] on div at bounding box center [78, 234] width 15 height 15
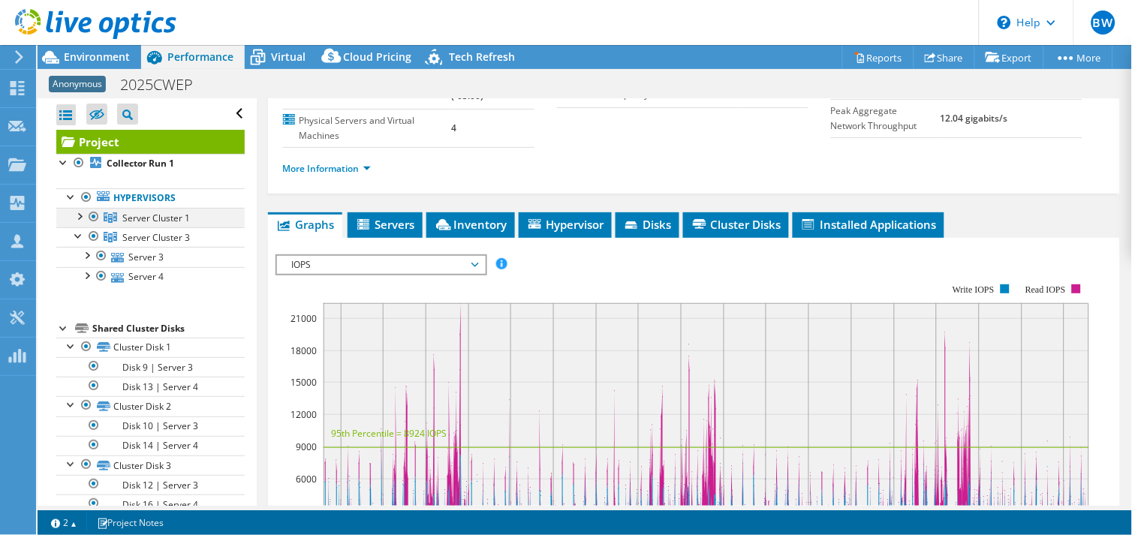
click at [80, 215] on div at bounding box center [78, 215] width 15 height 15
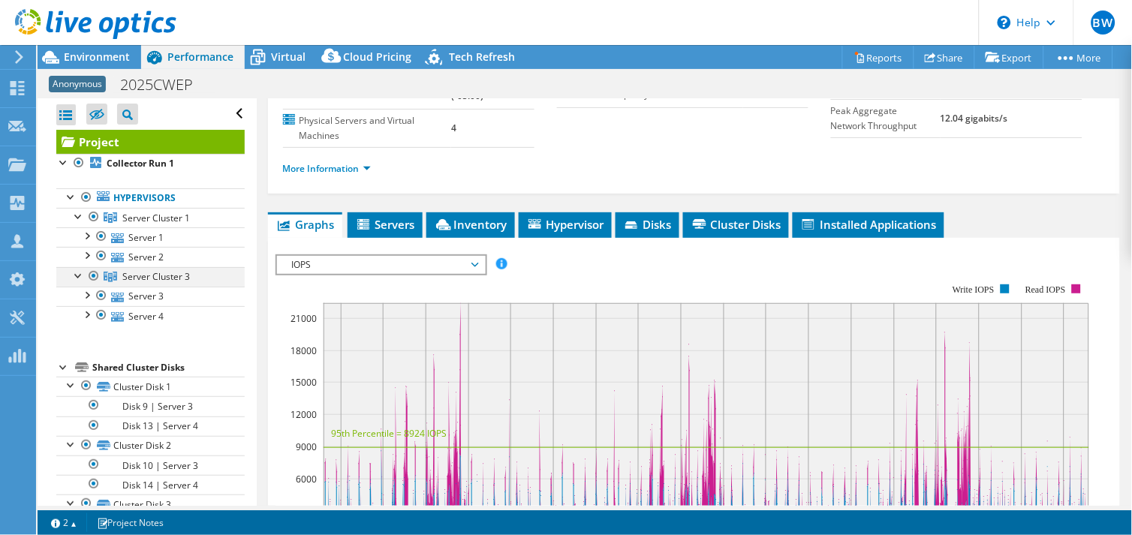
click at [91, 276] on div at bounding box center [93, 276] width 15 height 18
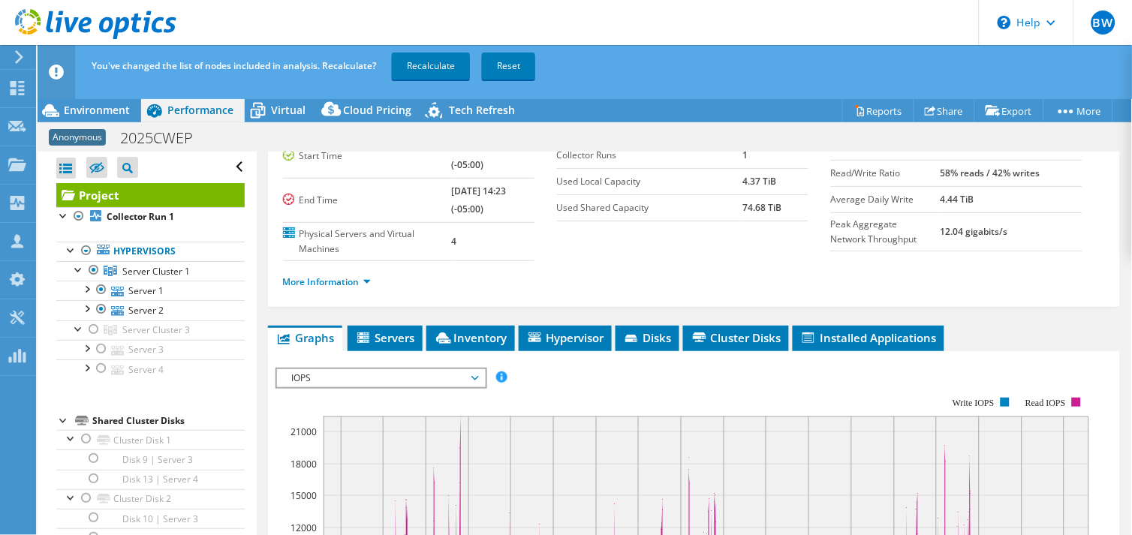
scroll to position [83, 0]
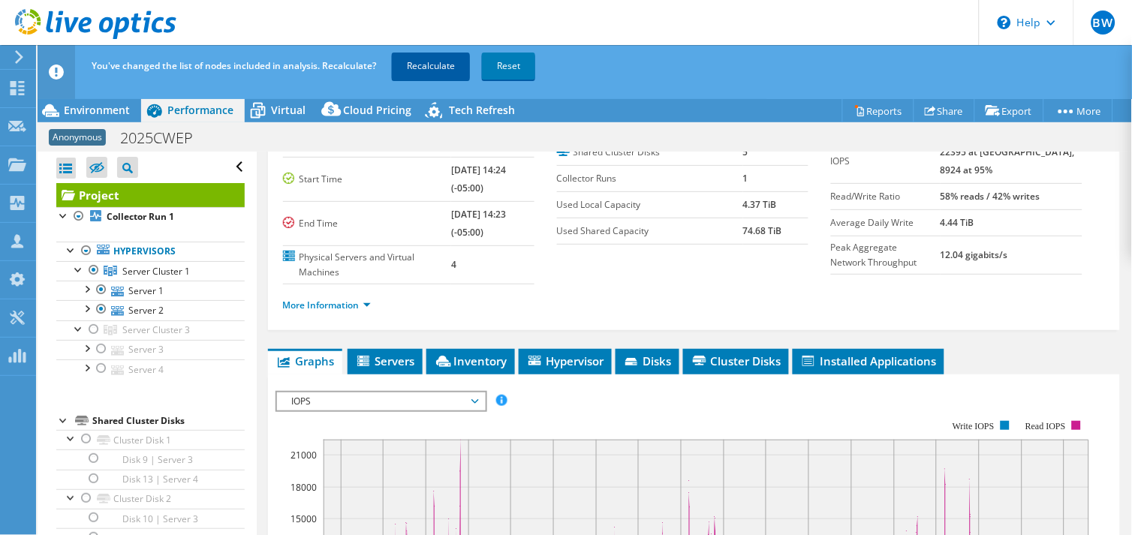
click at [426, 63] on link "Recalculate" at bounding box center [431, 66] width 78 height 27
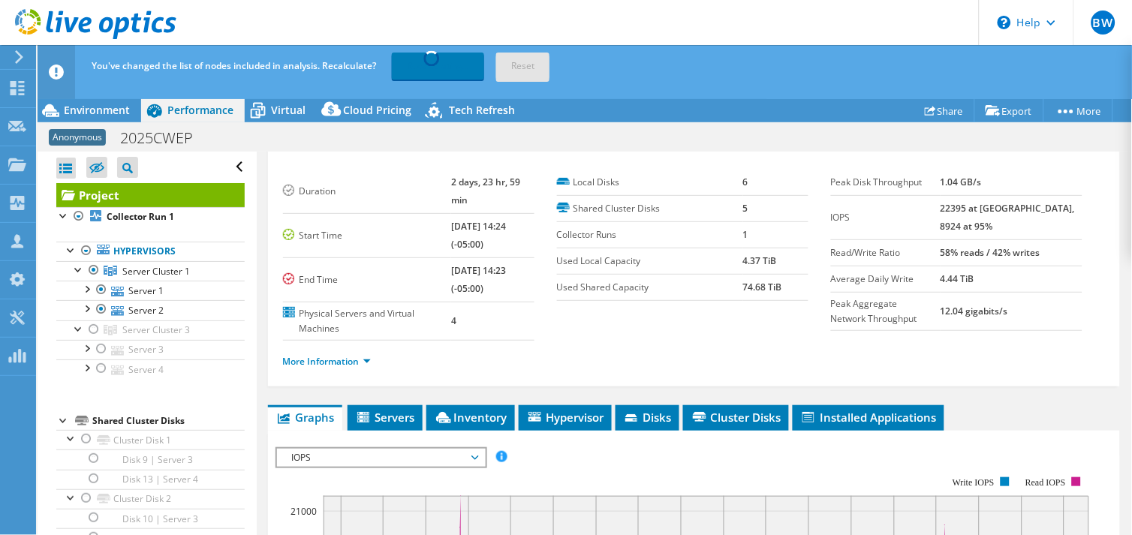
scroll to position [0, 0]
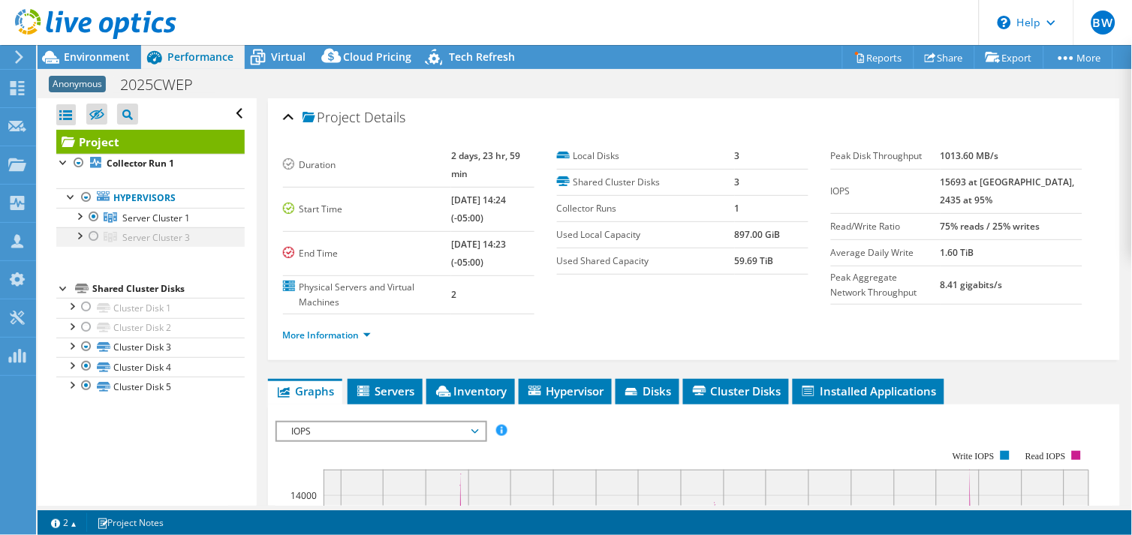
click at [94, 233] on div at bounding box center [93, 236] width 15 height 18
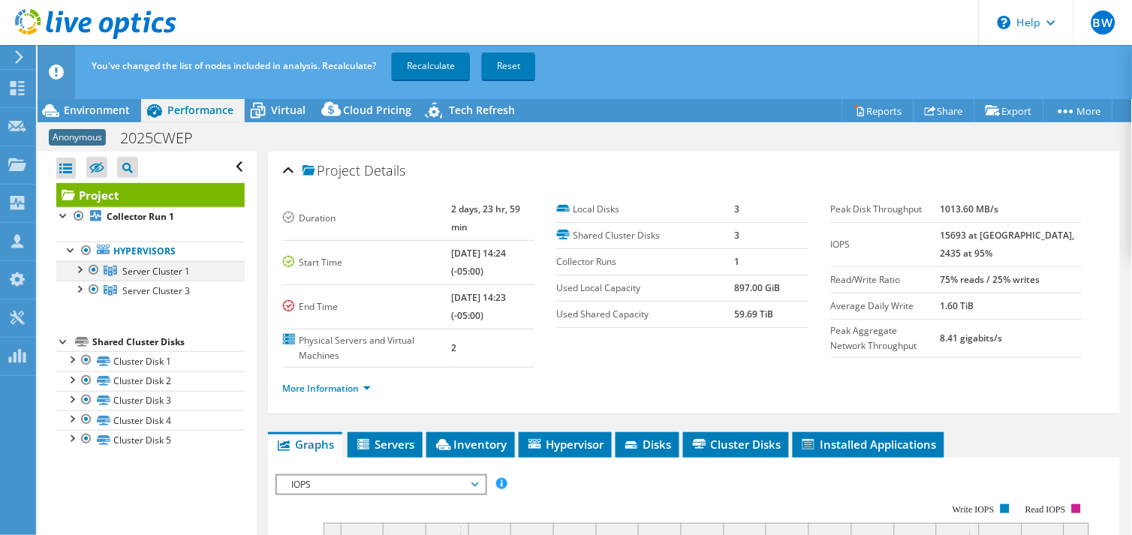
click at [95, 271] on div at bounding box center [93, 270] width 15 height 18
click at [426, 53] on link "Recalculate" at bounding box center [431, 66] width 78 height 27
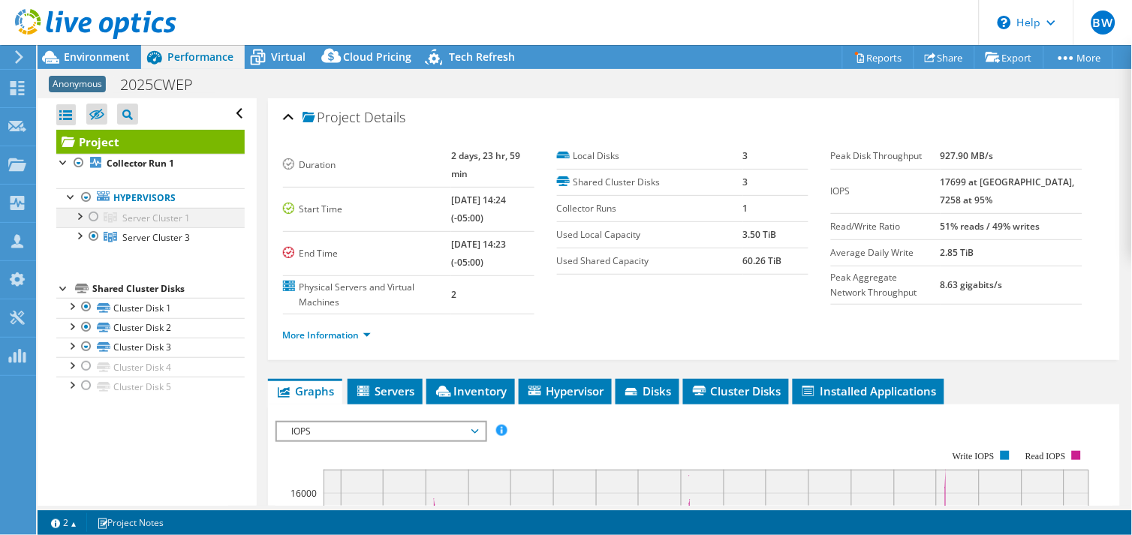
click at [93, 216] on div at bounding box center [93, 217] width 15 height 18
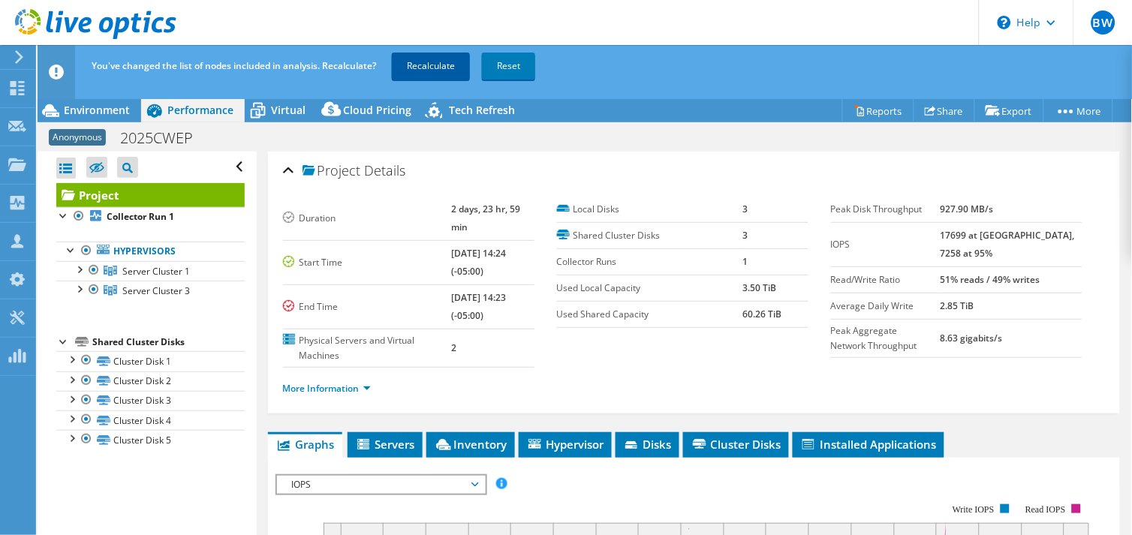
click at [426, 56] on link "Recalculate" at bounding box center [431, 66] width 78 height 27
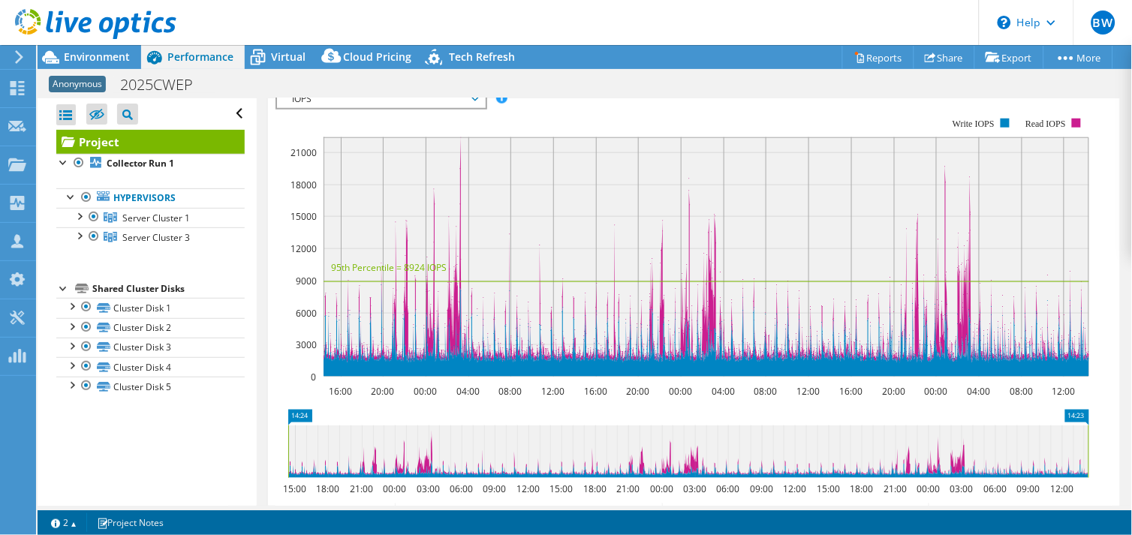
scroll to position [333, 0]
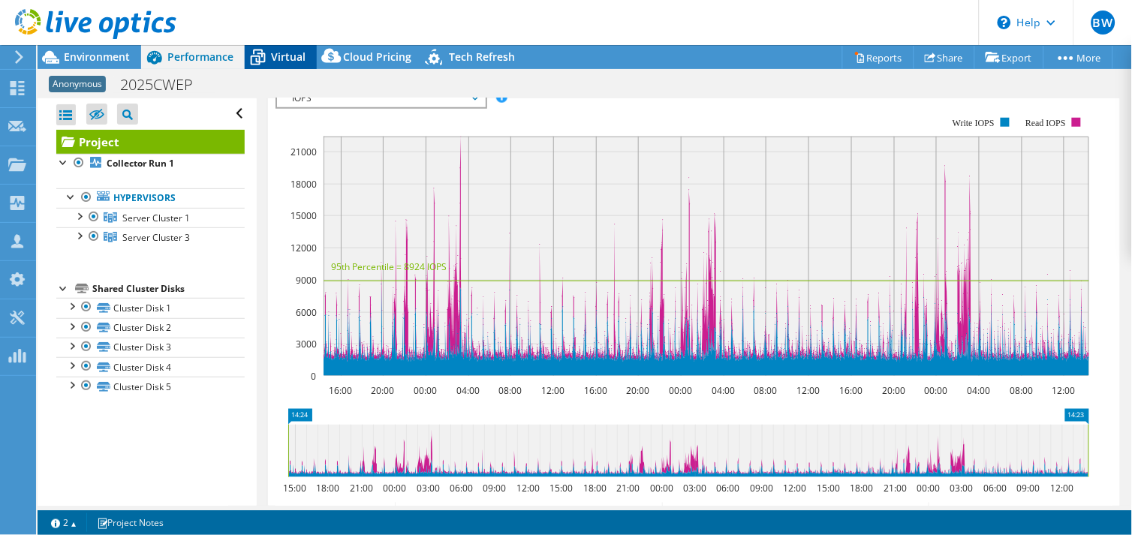
click at [289, 61] on span "Virtual" at bounding box center [288, 57] width 35 height 14
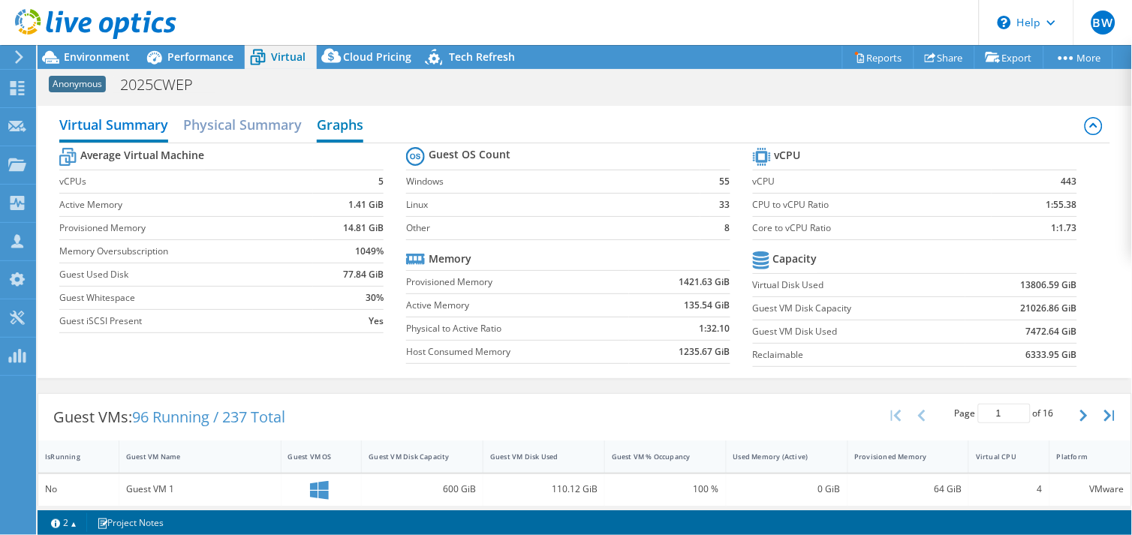
click at [338, 120] on h2 "Graphs" at bounding box center [340, 126] width 47 height 33
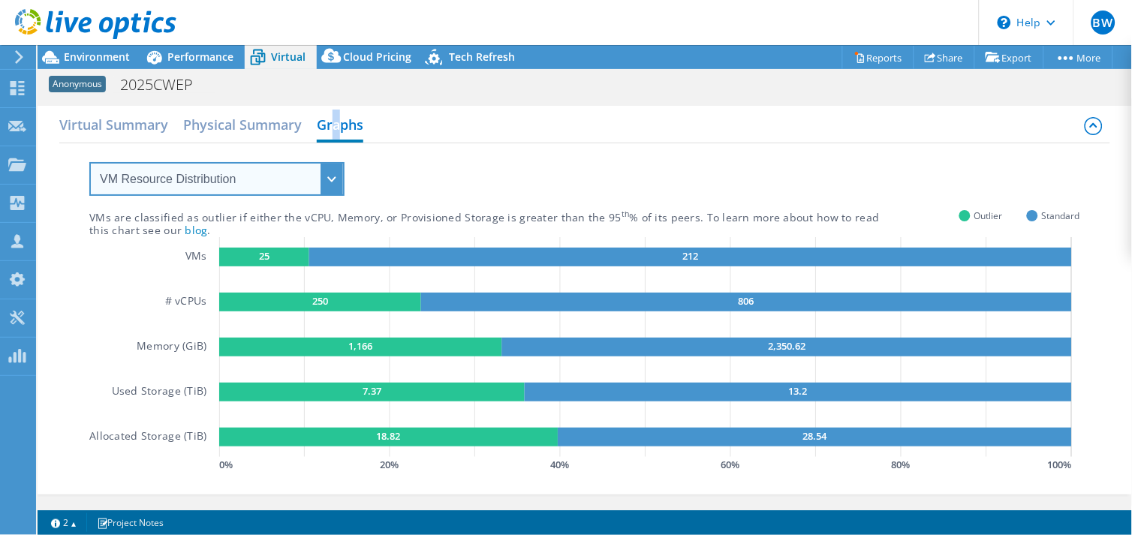
click at [332, 176] on select "VM Resource Distribution Provisioning Contrast Over Provisioning" at bounding box center [216, 179] width 255 height 34
select select "Over Provisioning"
click at [89, 162] on select "VM Resource Distribution Provisioning Contrast Over Provisioning" at bounding box center [216, 179] width 255 height 34
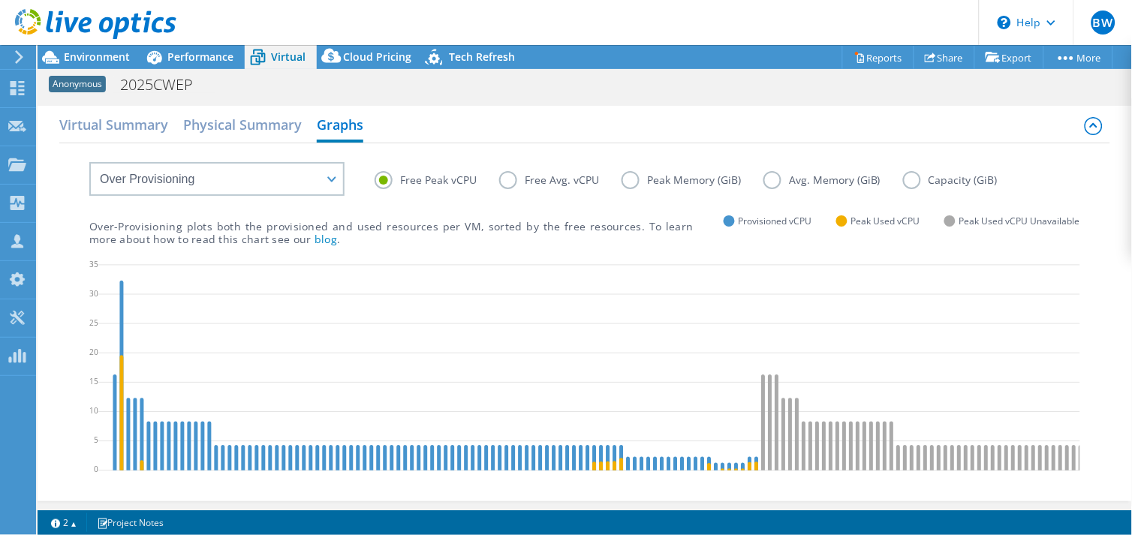
click at [507, 101] on div "Virtual Summary Physical Summary Graphs VM Resource Distribution Provisioning C…" at bounding box center [585, 303] width 1095 height 411
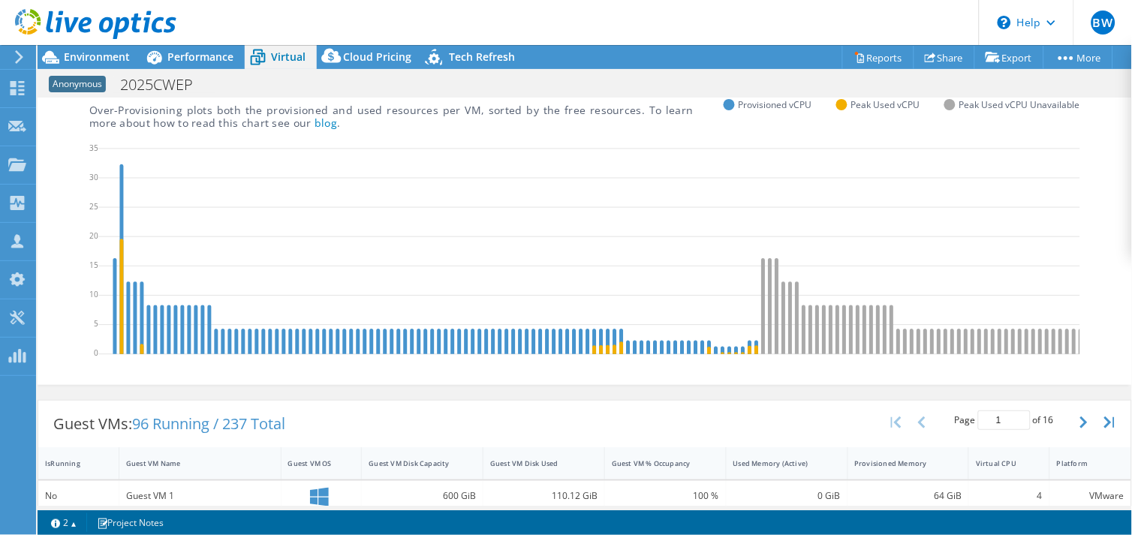
scroll to position [0, 0]
